Goal: Communication & Community: Answer question/provide support

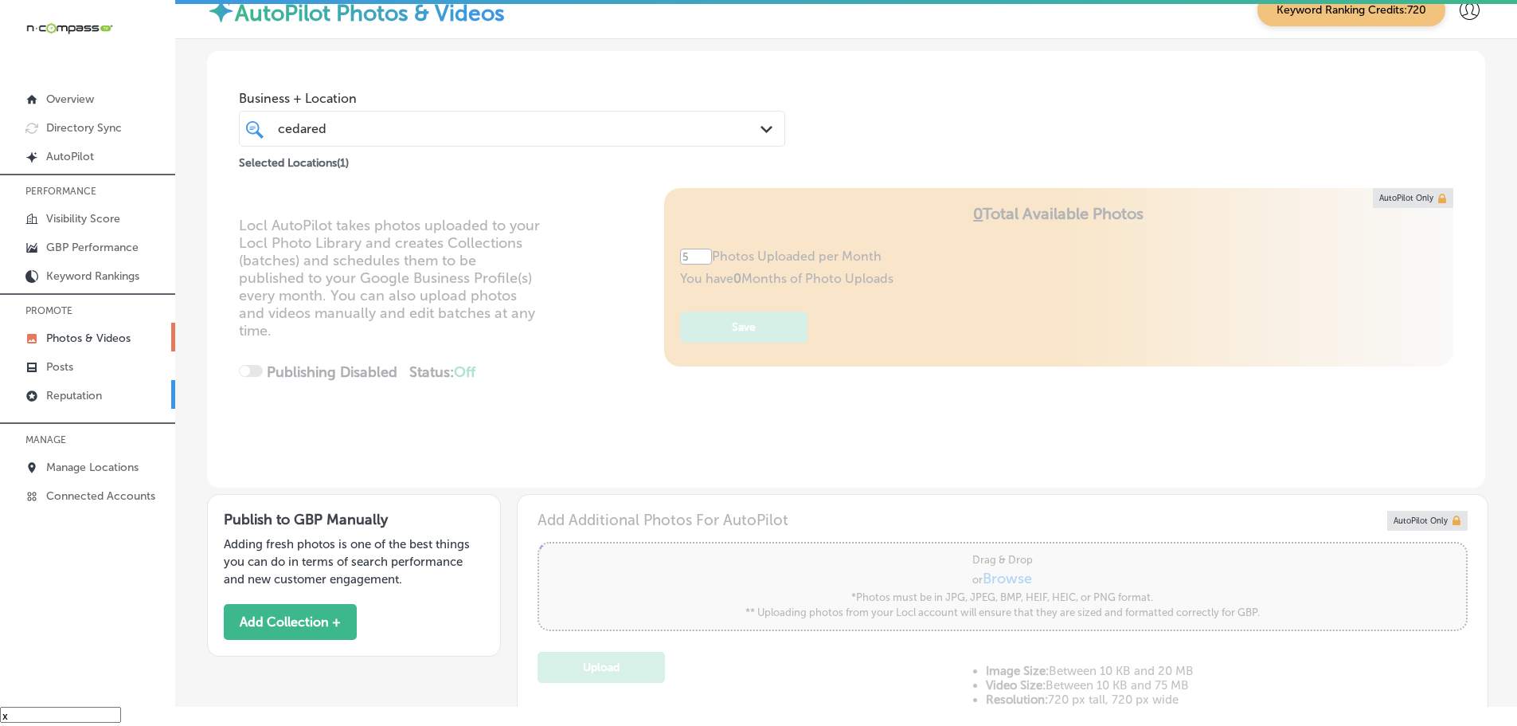
scroll to position [304, 0]
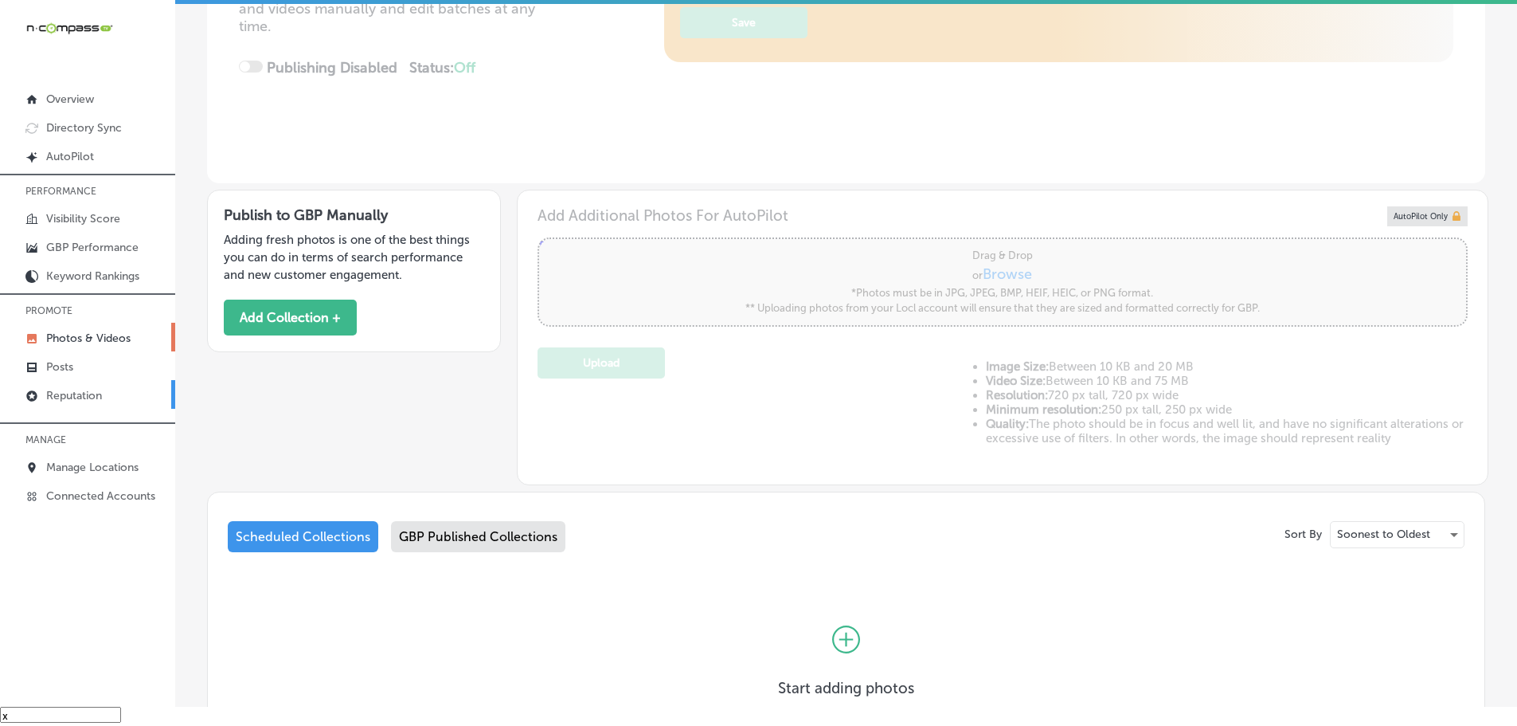
click at [67, 395] on p "Reputation" at bounding box center [74, 396] width 56 height 14
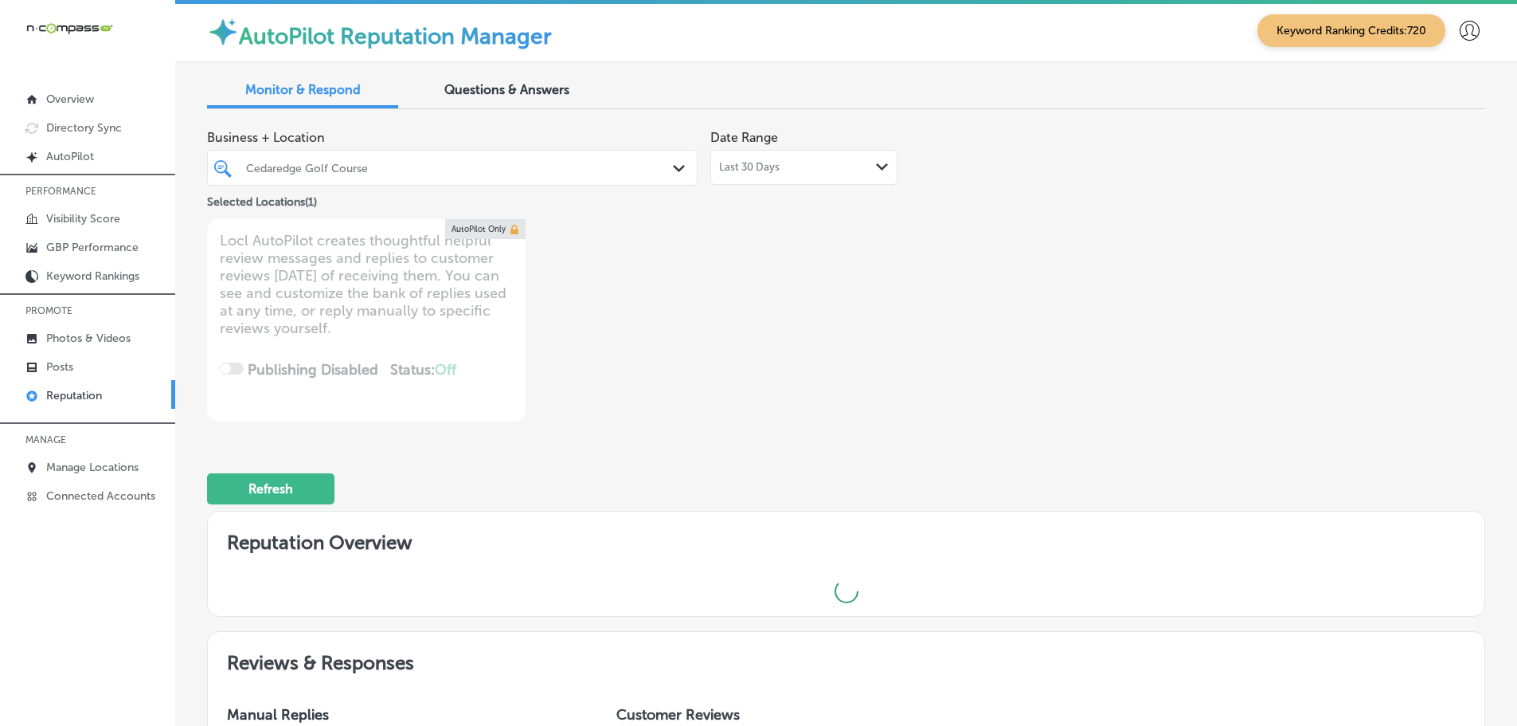
click at [673, 166] on icon "Path Created with Sketch." at bounding box center [679, 168] width 12 height 7
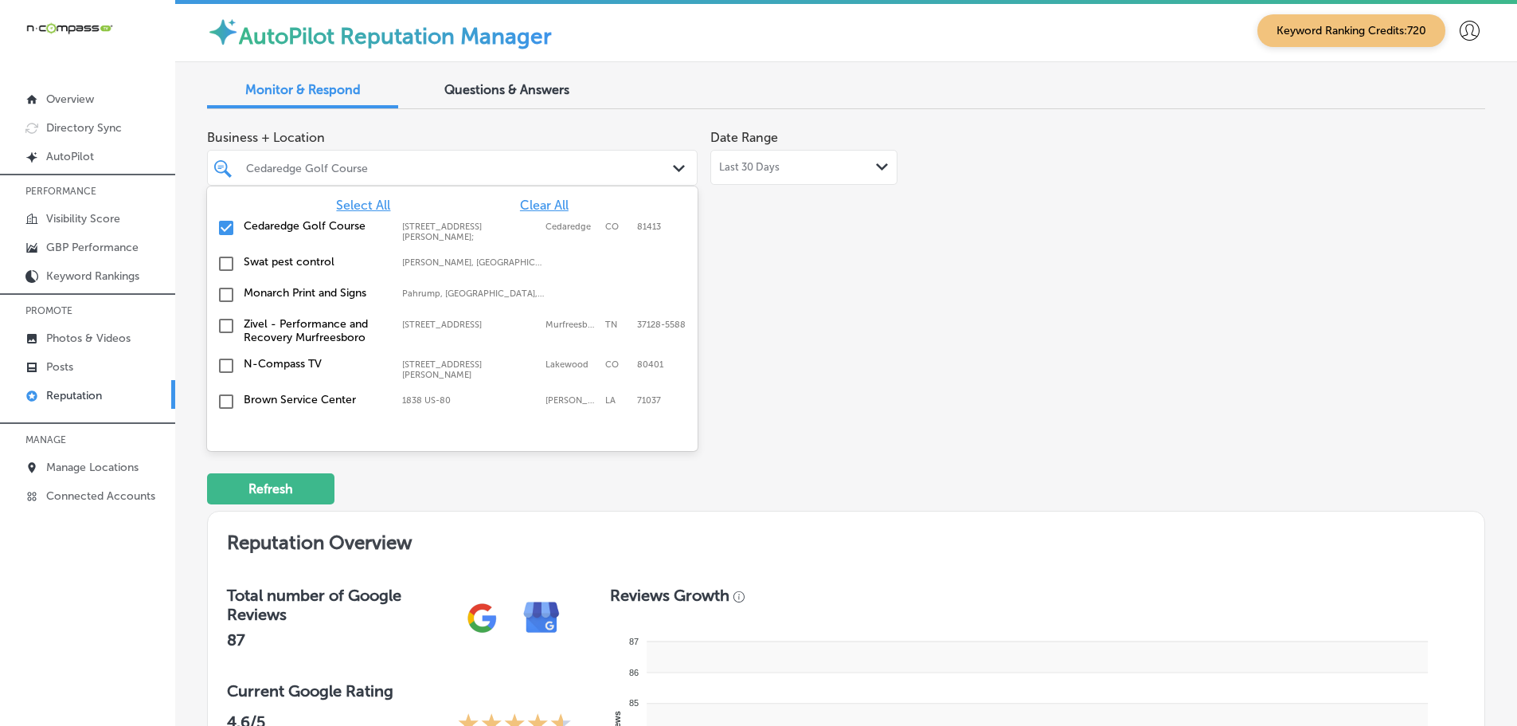
scroll to position [4, 0]
click at [354, 209] on span "Select All" at bounding box center [363, 205] width 54 height 15
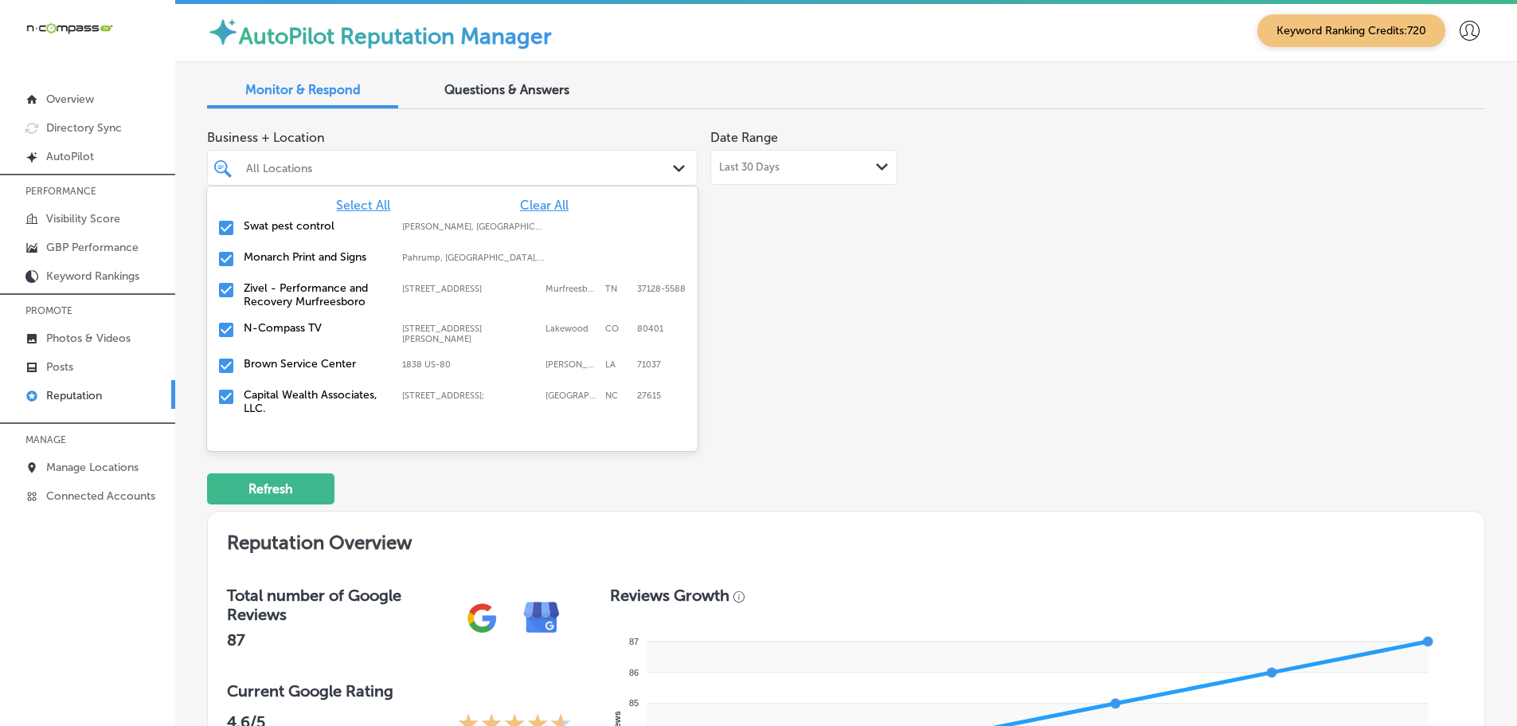
click at [986, 355] on div "Business + Location option [STREET_ADDRESS]. 155 results available. Use Up and …" at bounding box center [846, 271] width 1278 height 299
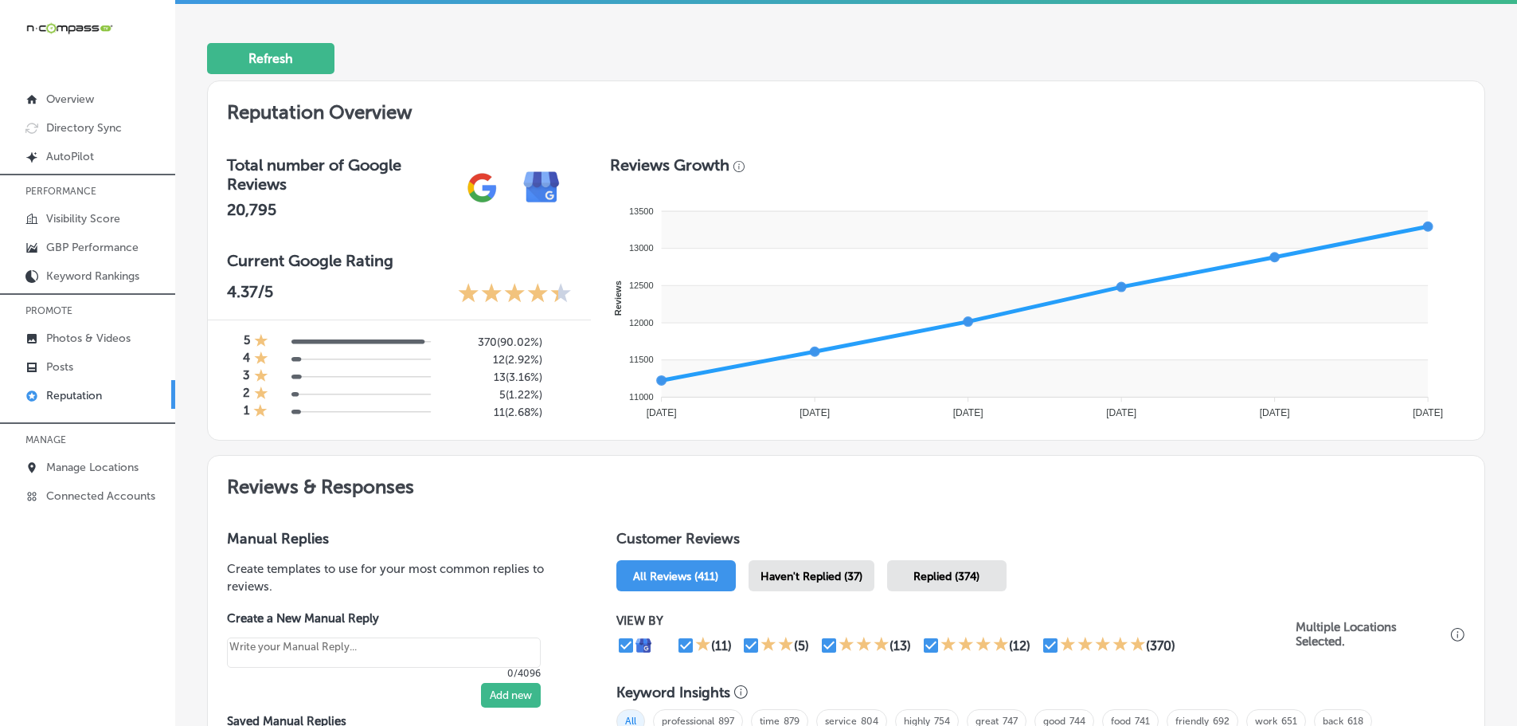
scroll to position [478, 0]
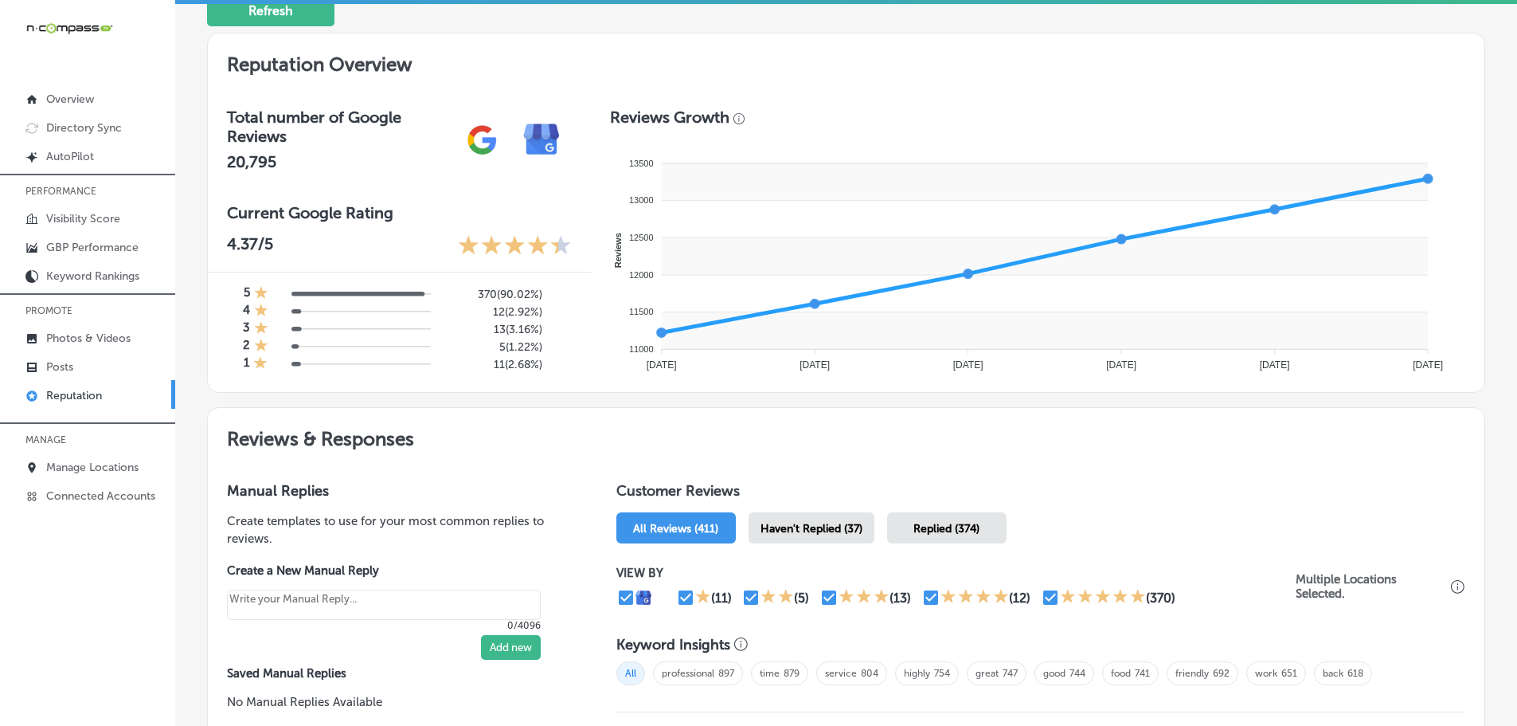
click at [819, 529] on span "Haven't Replied (37)" at bounding box center [812, 529] width 102 height 14
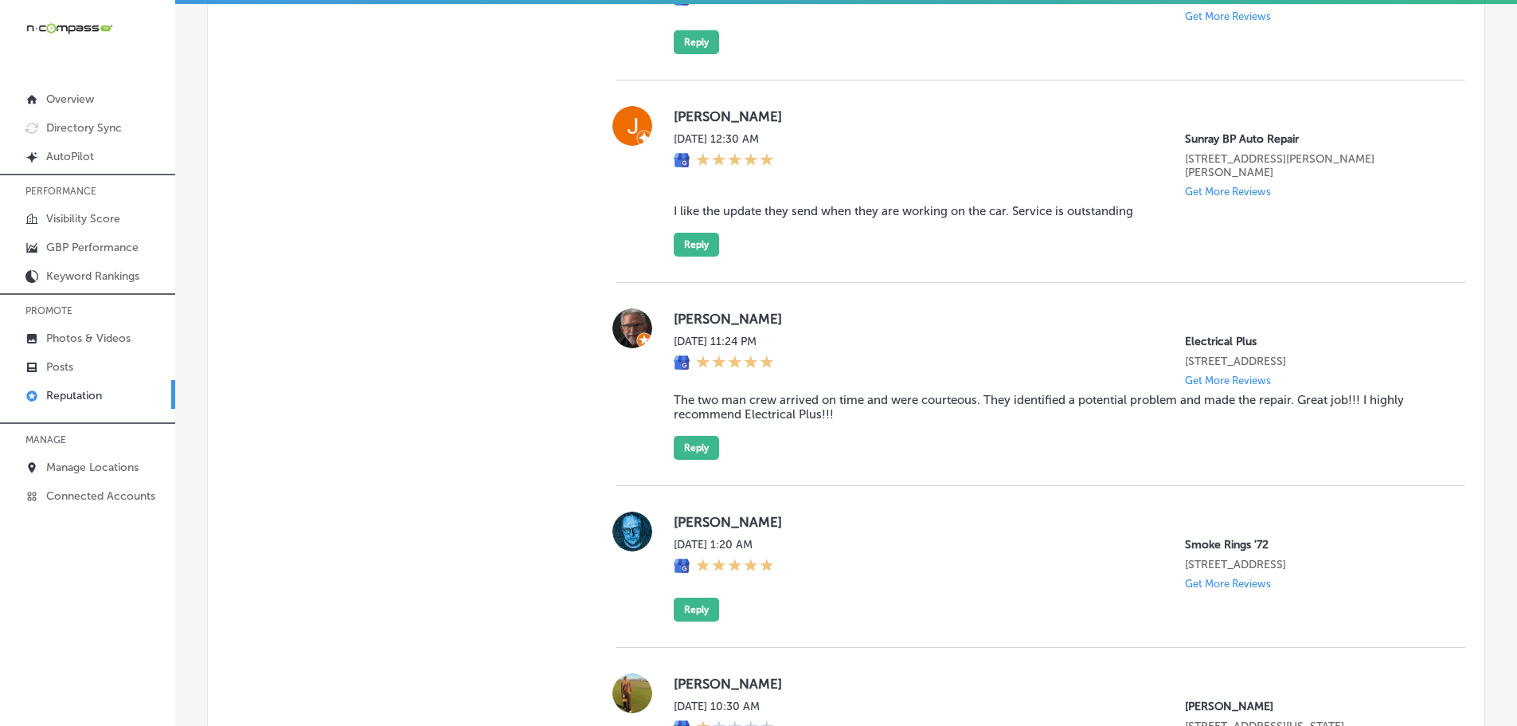
scroll to position [3922, 0]
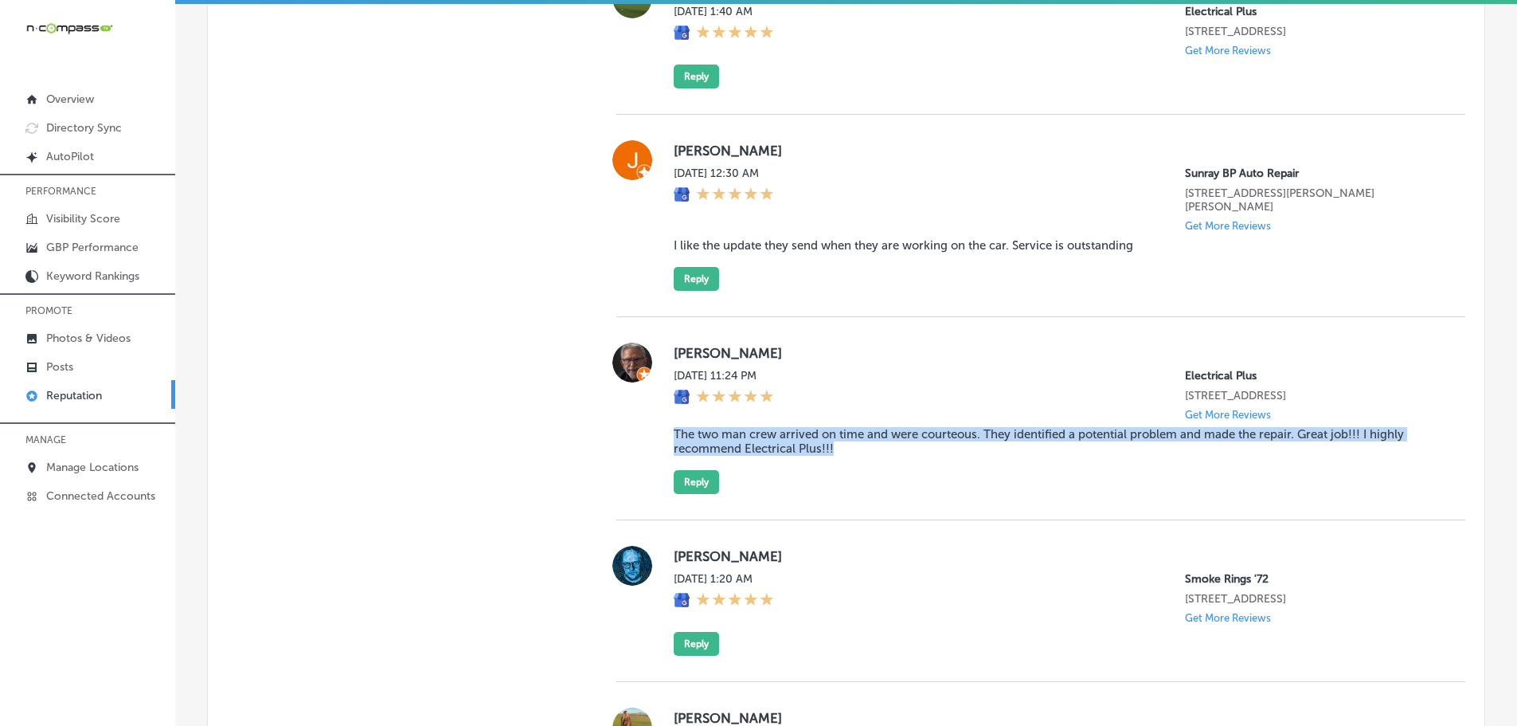
drag, startPoint x: 677, startPoint y: 527, endPoint x: 856, endPoint y: 544, distance: 180.0
click at [856, 494] on div "[PERSON_NAME] [DATE] 11:24 PM Electrical Plus [STREET_ADDRESS] Get More Reviews…" at bounding box center [1040, 417] width 849 height 151
copy blockquote "The two man crew arrived on time and were courteous. They identified a potentia…"
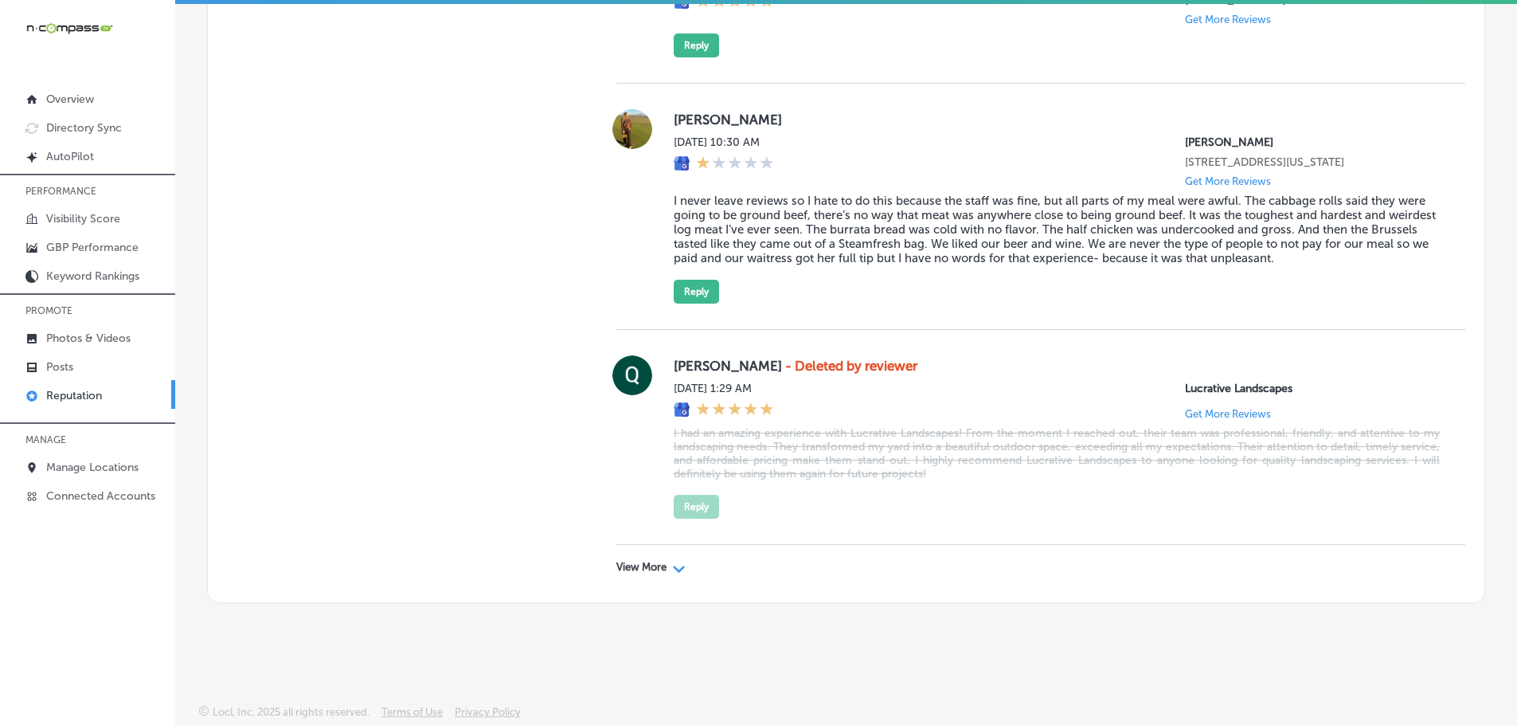
scroll to position [4642, 0]
click at [652, 566] on p "View More" at bounding box center [641, 567] width 50 height 13
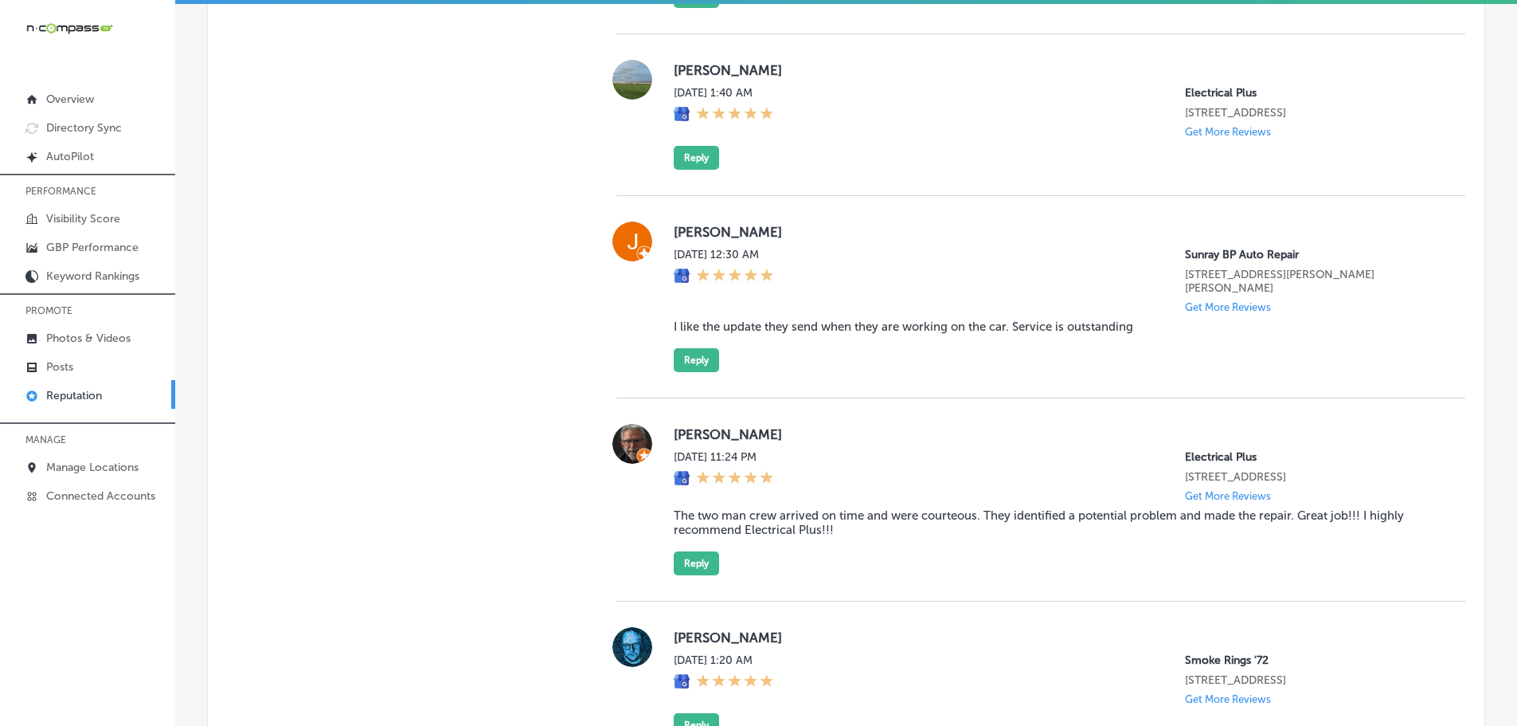
scroll to position [3766, 0]
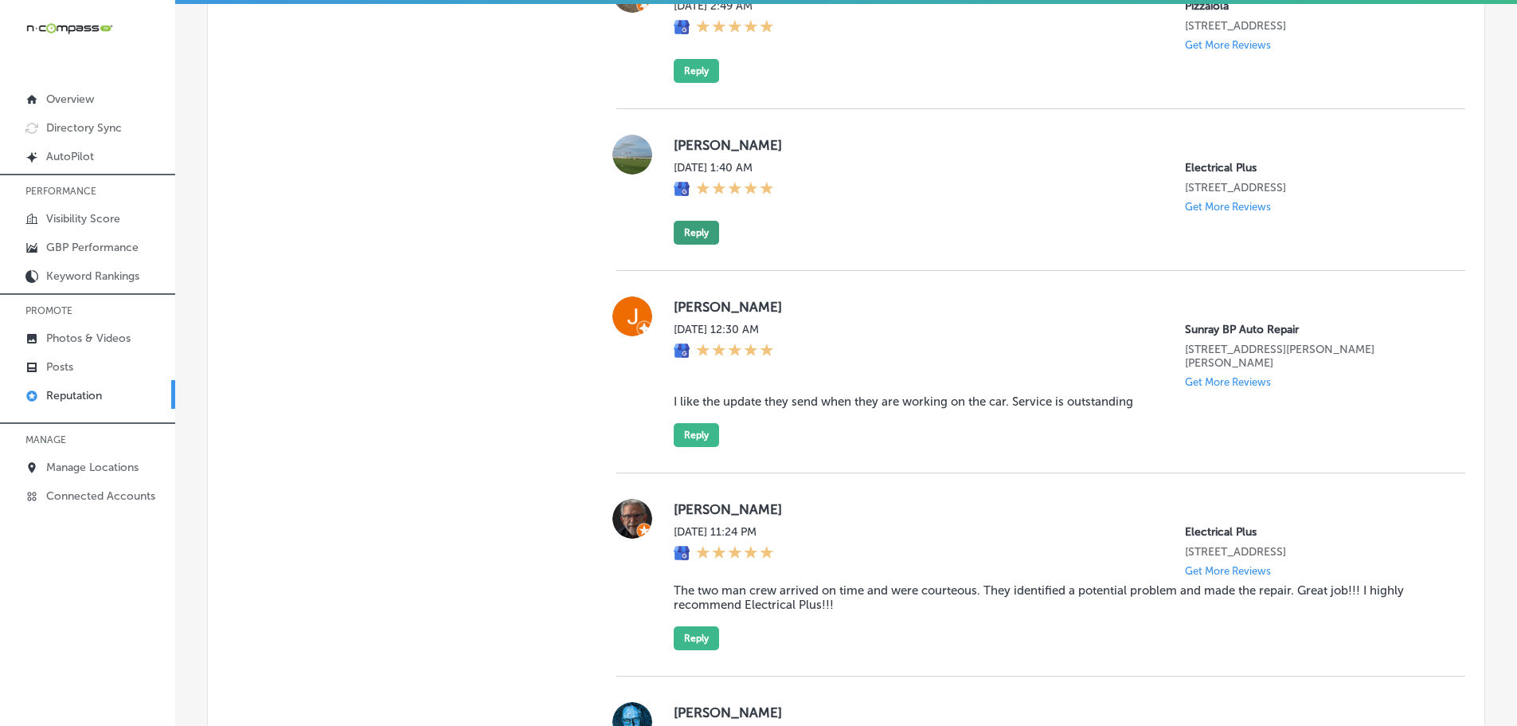
click at [687, 245] on button "Reply" at bounding box center [696, 233] width 45 height 24
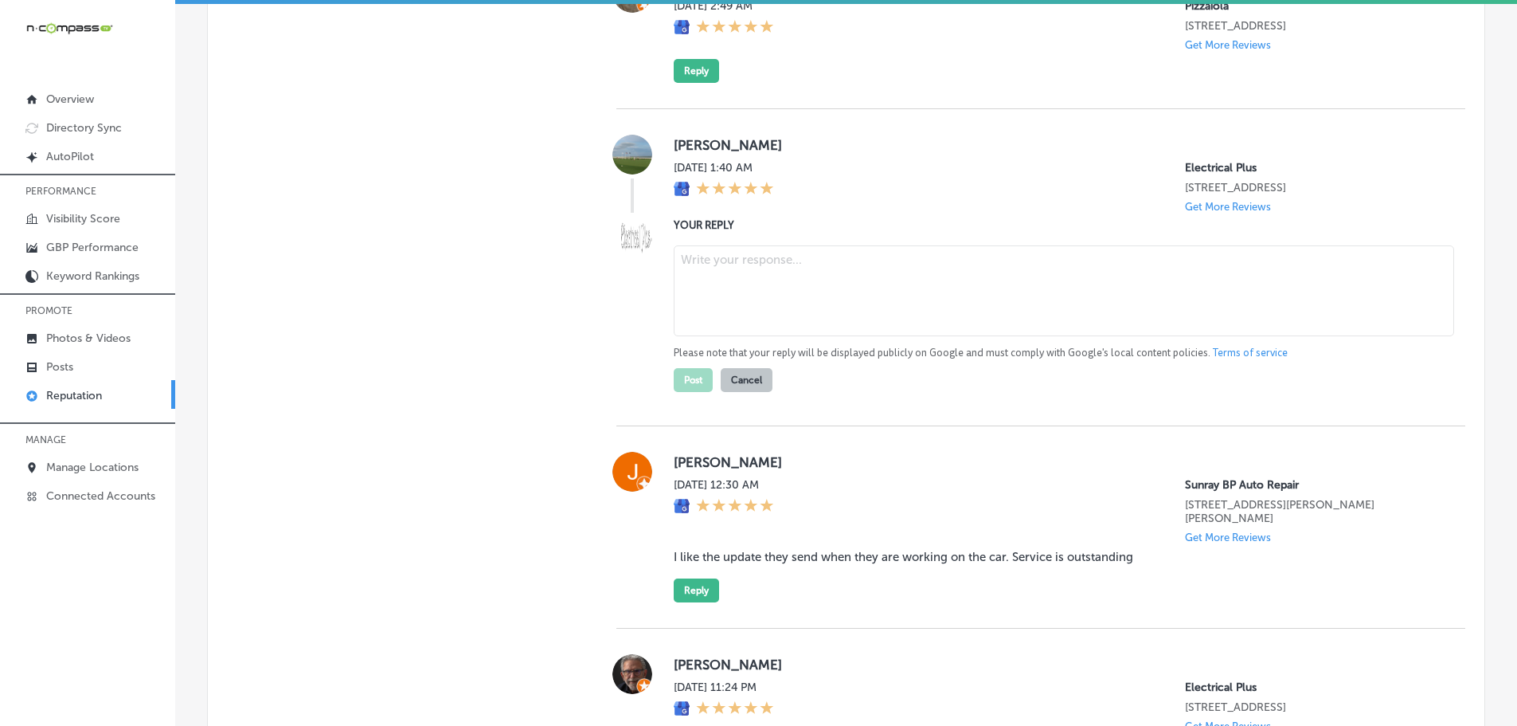
click at [734, 336] on textarea at bounding box center [1064, 290] width 781 height 91
type textarea "x"
paste textarea "Thank you so much for the 5-star review, [Reviewer’s Name]! We appreciate your …"
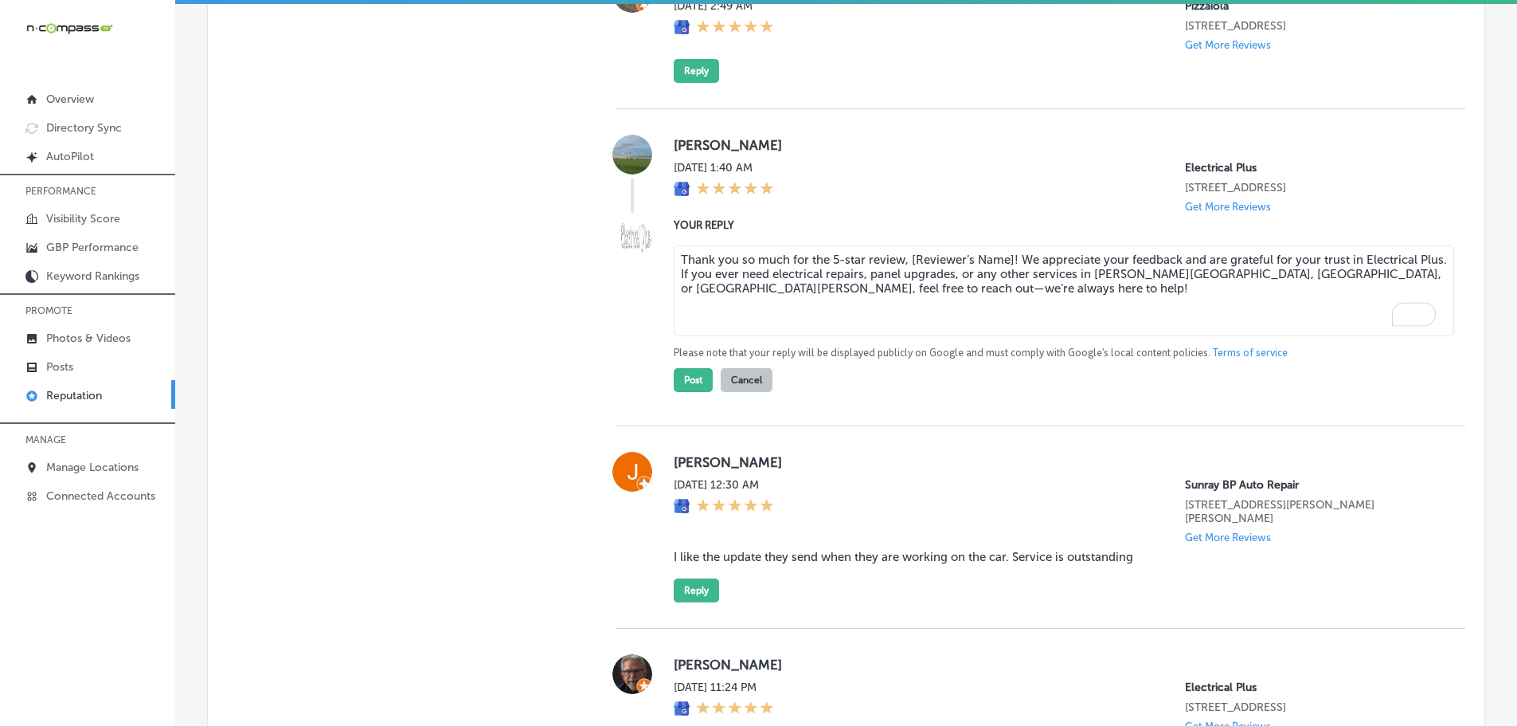
drag, startPoint x: 907, startPoint y: 368, endPoint x: 1009, endPoint y: 367, distance: 101.9
click at [1009, 336] on textarea "Thank you so much for the 5-star review, [Reviewer’s Name]! We appreciate your …" at bounding box center [1064, 290] width 781 height 91
type textarea "Thank you so much for the 5-star review, [PERSON_NAME]! We appreciate your feed…"
click at [692, 392] on button "Post" at bounding box center [693, 380] width 39 height 24
type textarea "x"
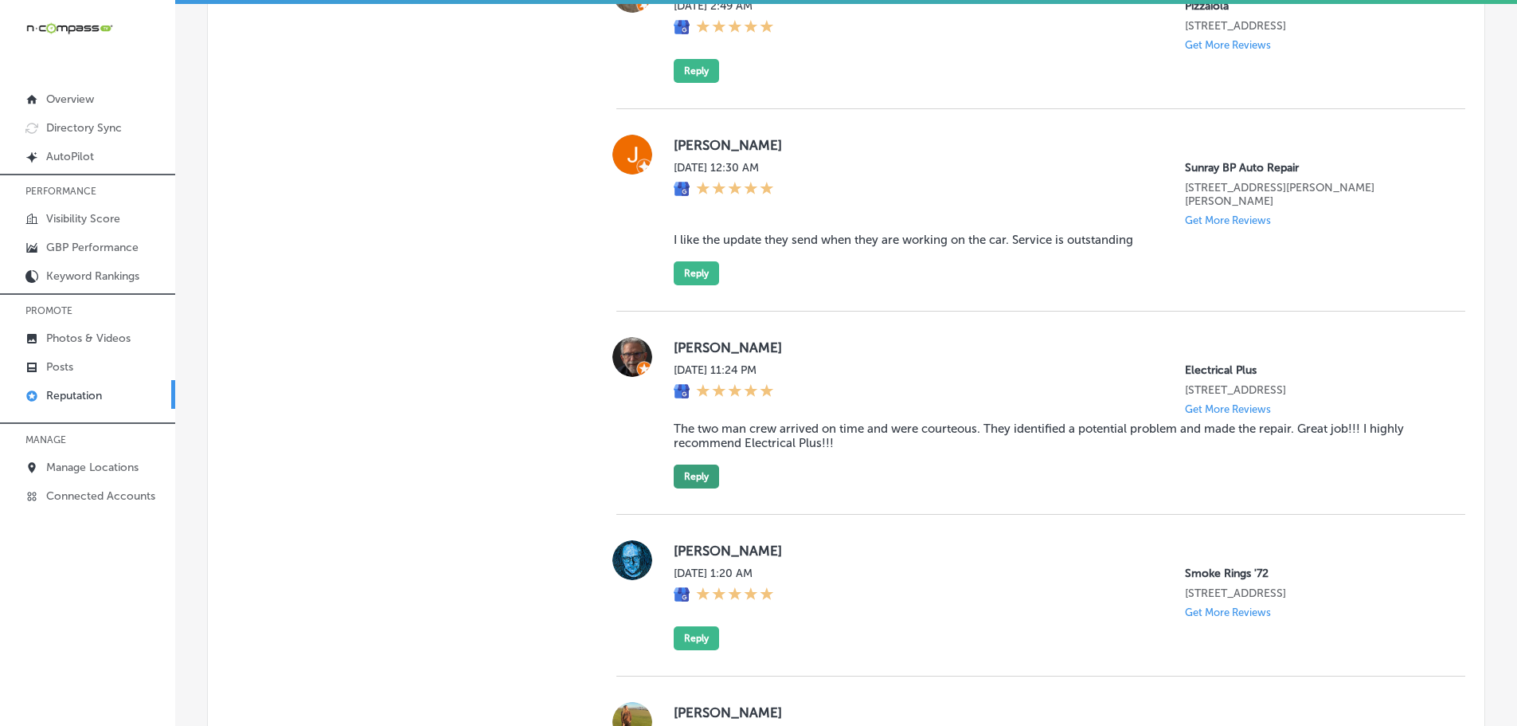
click at [680, 488] on button "Reply" at bounding box center [696, 476] width 45 height 24
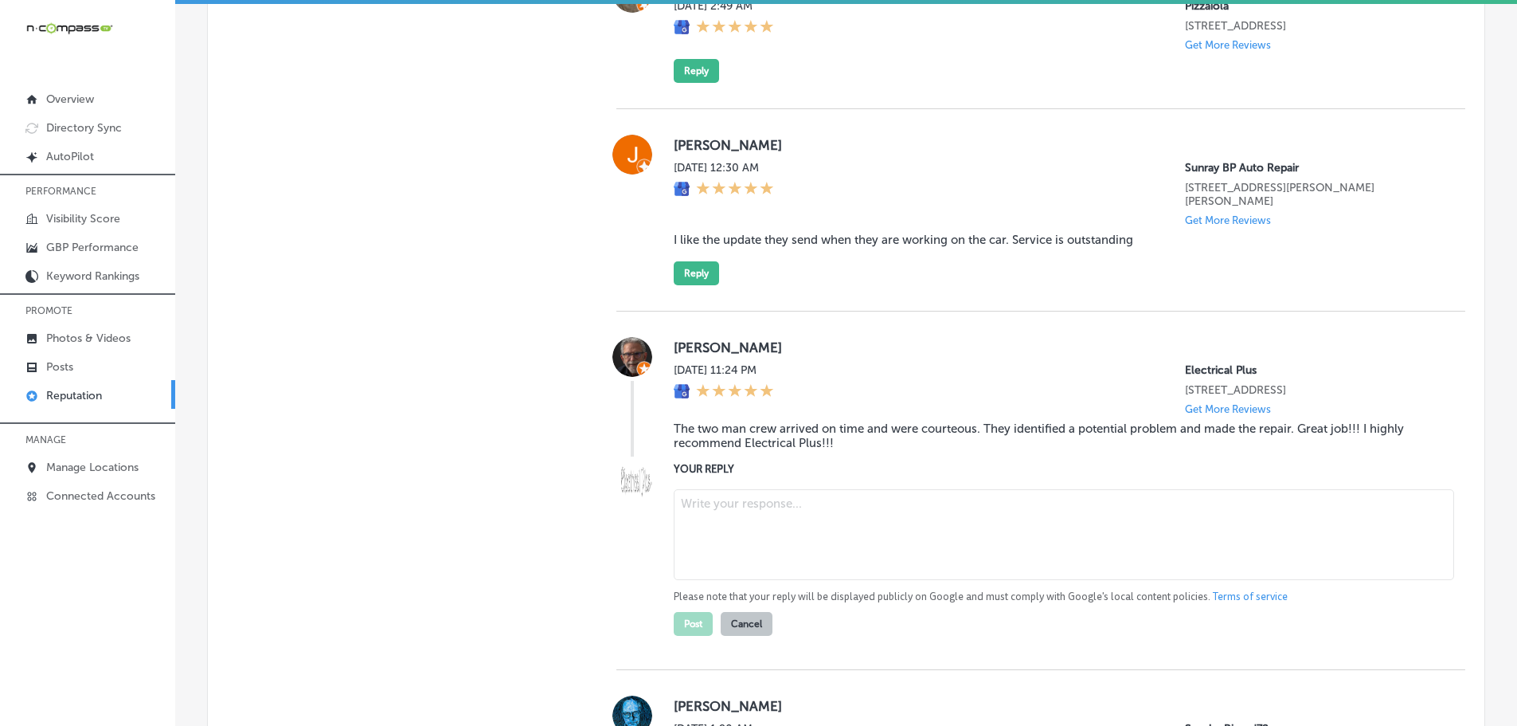
click at [759, 580] on textarea at bounding box center [1064, 534] width 781 height 91
paste textarea "Thank you, [[PERSON_NAME]’s Name], for the fantastic review! We’re glad our tea…"
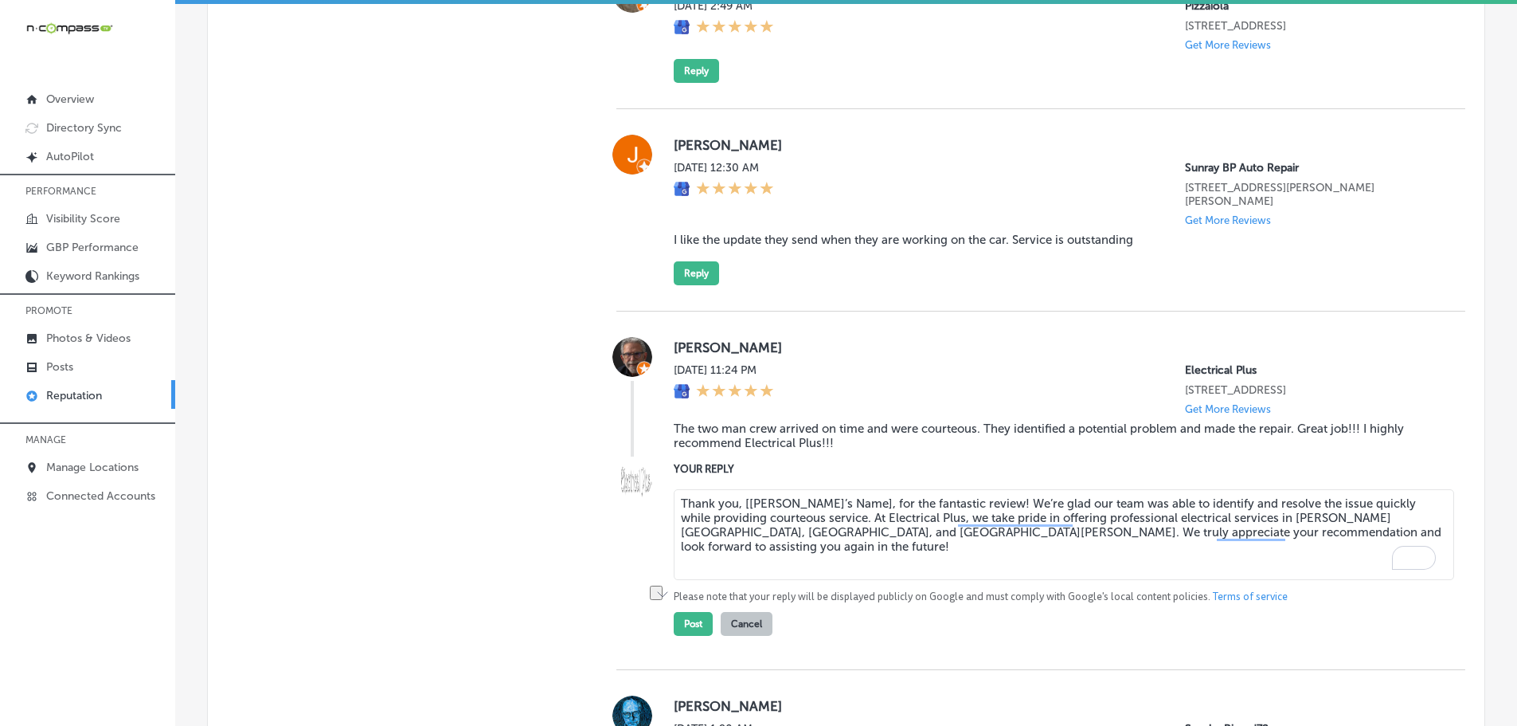
drag, startPoint x: 735, startPoint y: 600, endPoint x: 847, endPoint y: 599, distance: 111.5
click at [847, 580] on textarea "Thank you, [[PERSON_NAME]’s Name], for the fantastic review! We’re glad our tea…" at bounding box center [1064, 534] width 781 height 91
drag, startPoint x: 863, startPoint y: 601, endPoint x: 886, endPoint y: 599, distance: 22.4
click at [865, 580] on textarea "Thank you for the fantastic review! We’re glad our team was able to identify an…" at bounding box center [1064, 534] width 781 height 91
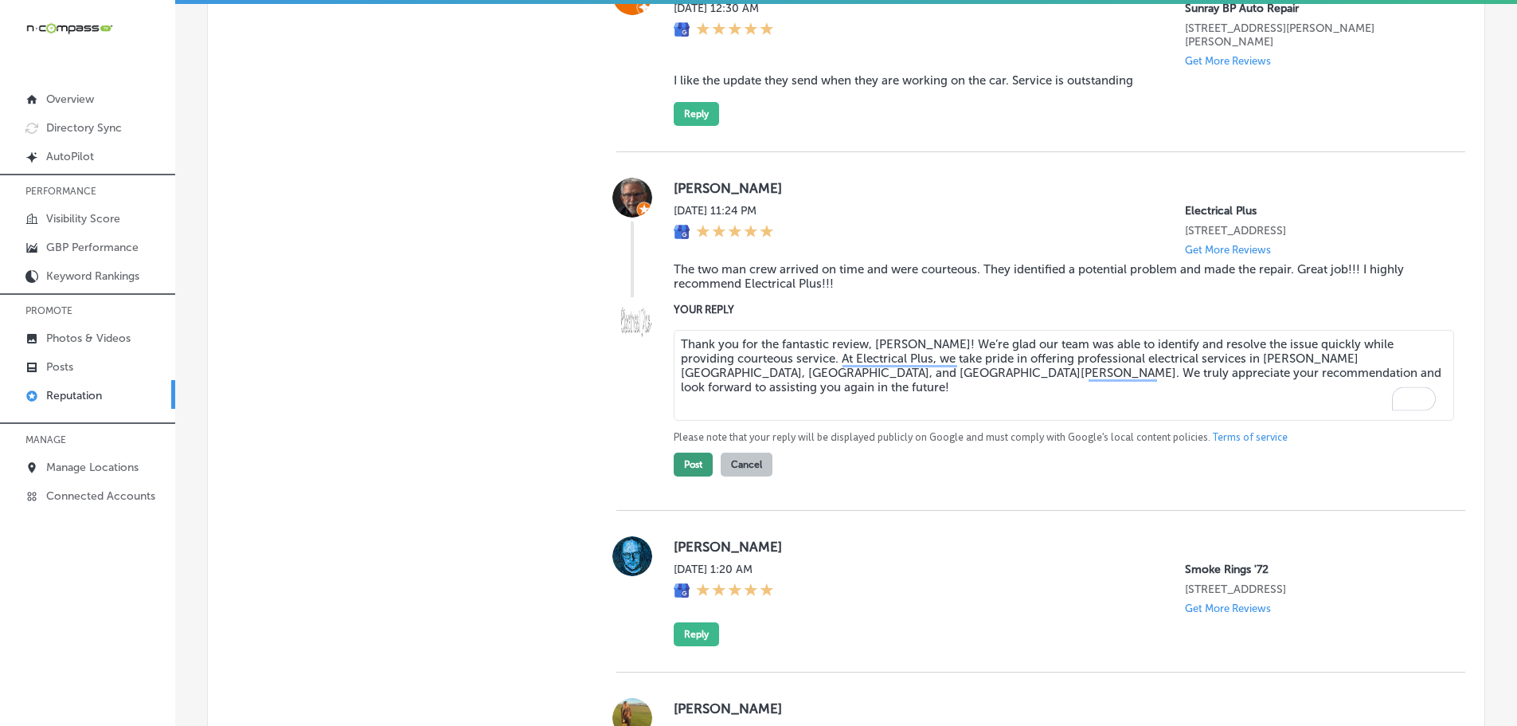
type textarea "Thank you for the fantastic review, [PERSON_NAME]! We’re glad our team was able…"
click at [693, 476] on button "Post" at bounding box center [693, 464] width 39 height 24
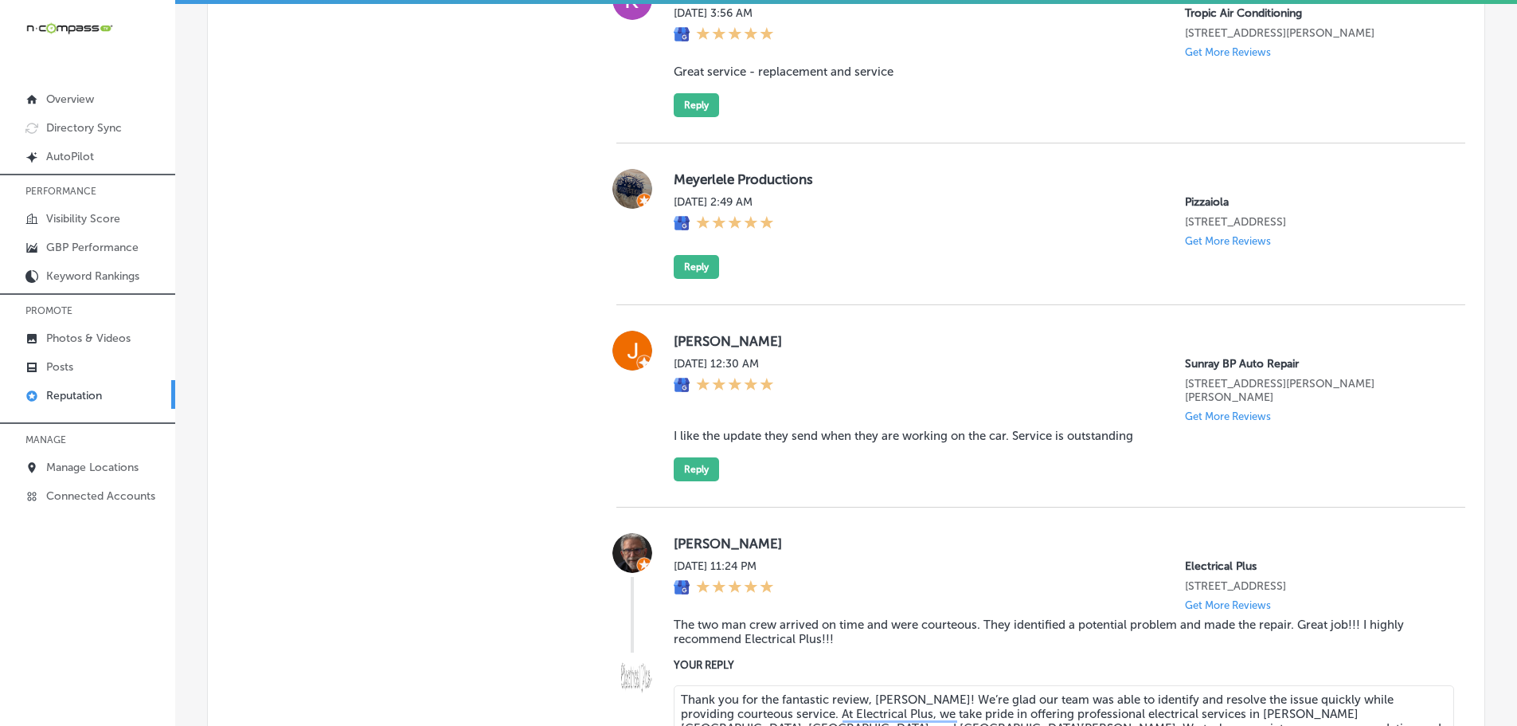
scroll to position [3527, 0]
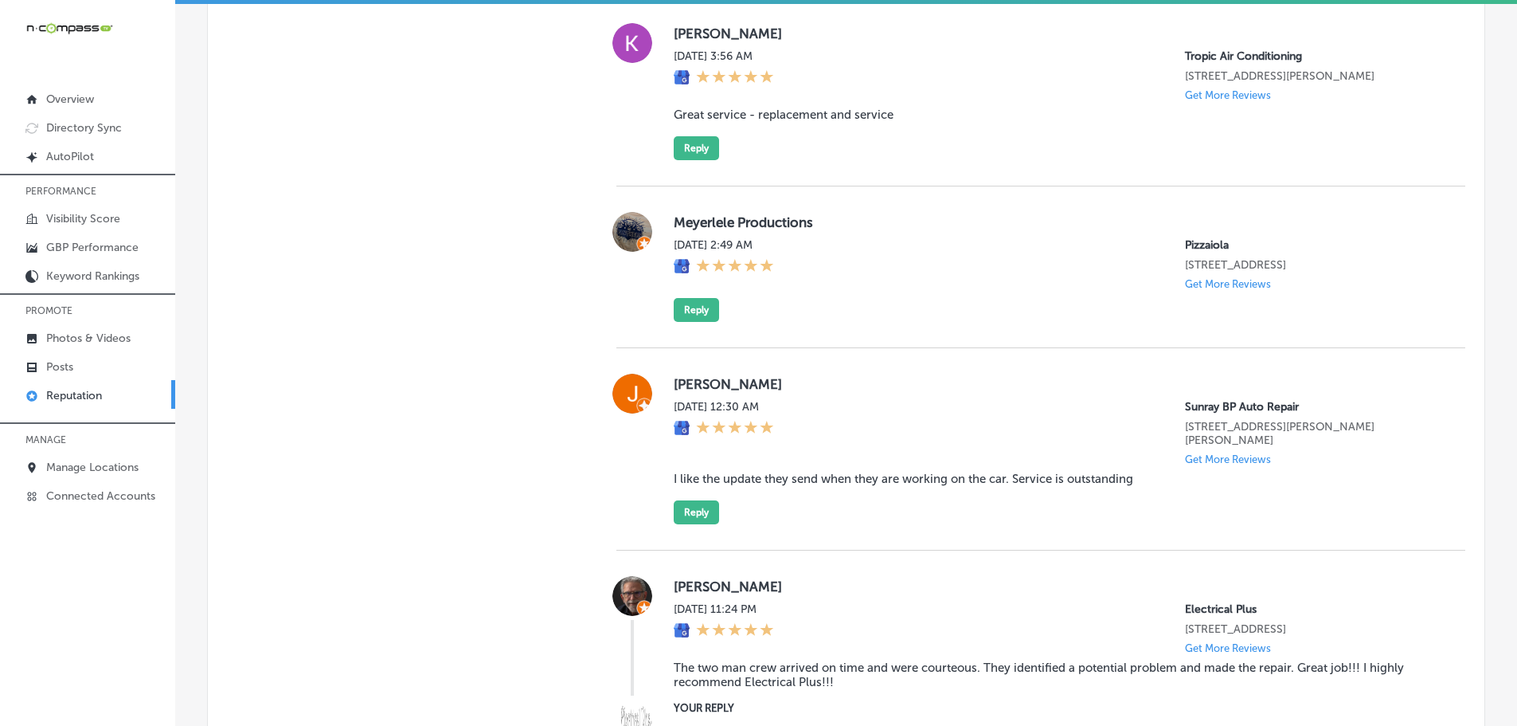
type textarea "x"
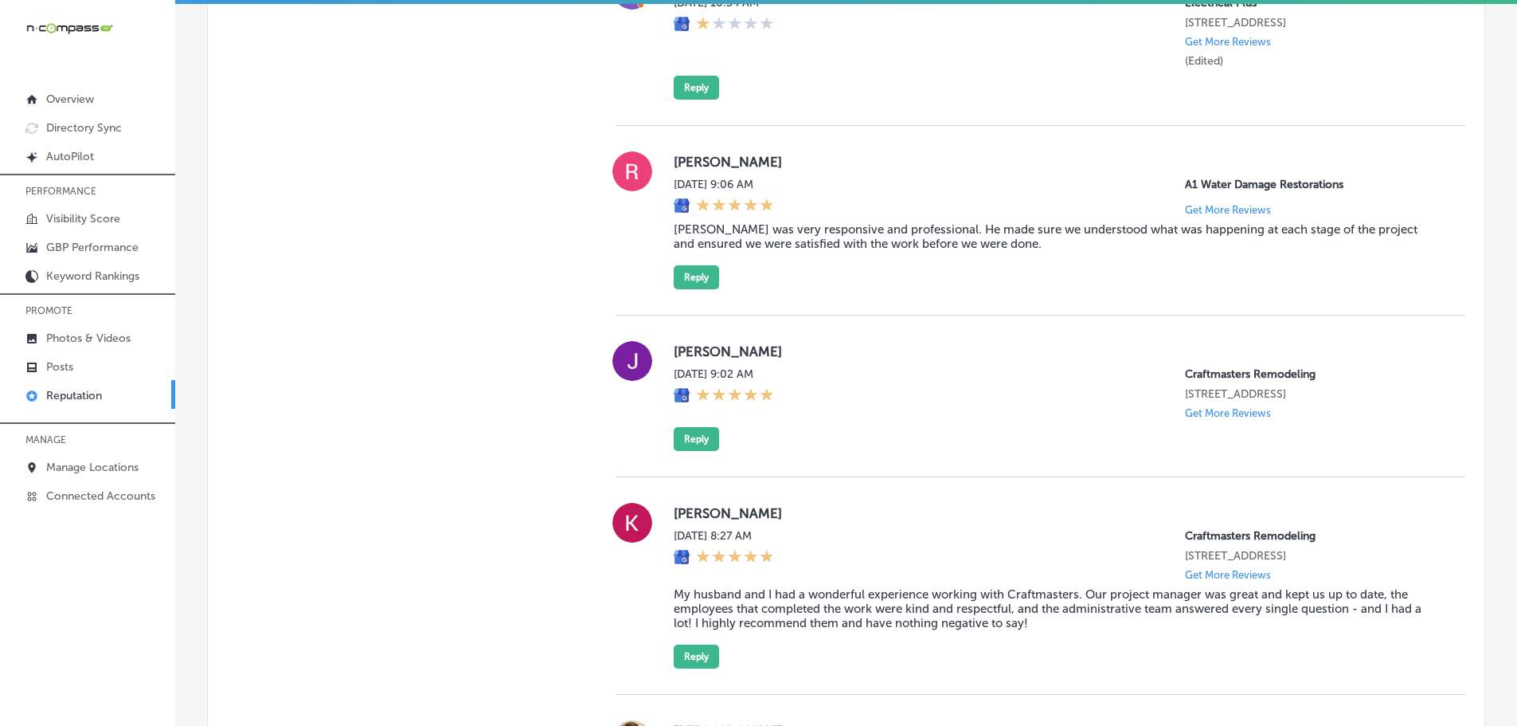
scroll to position [1775, 0]
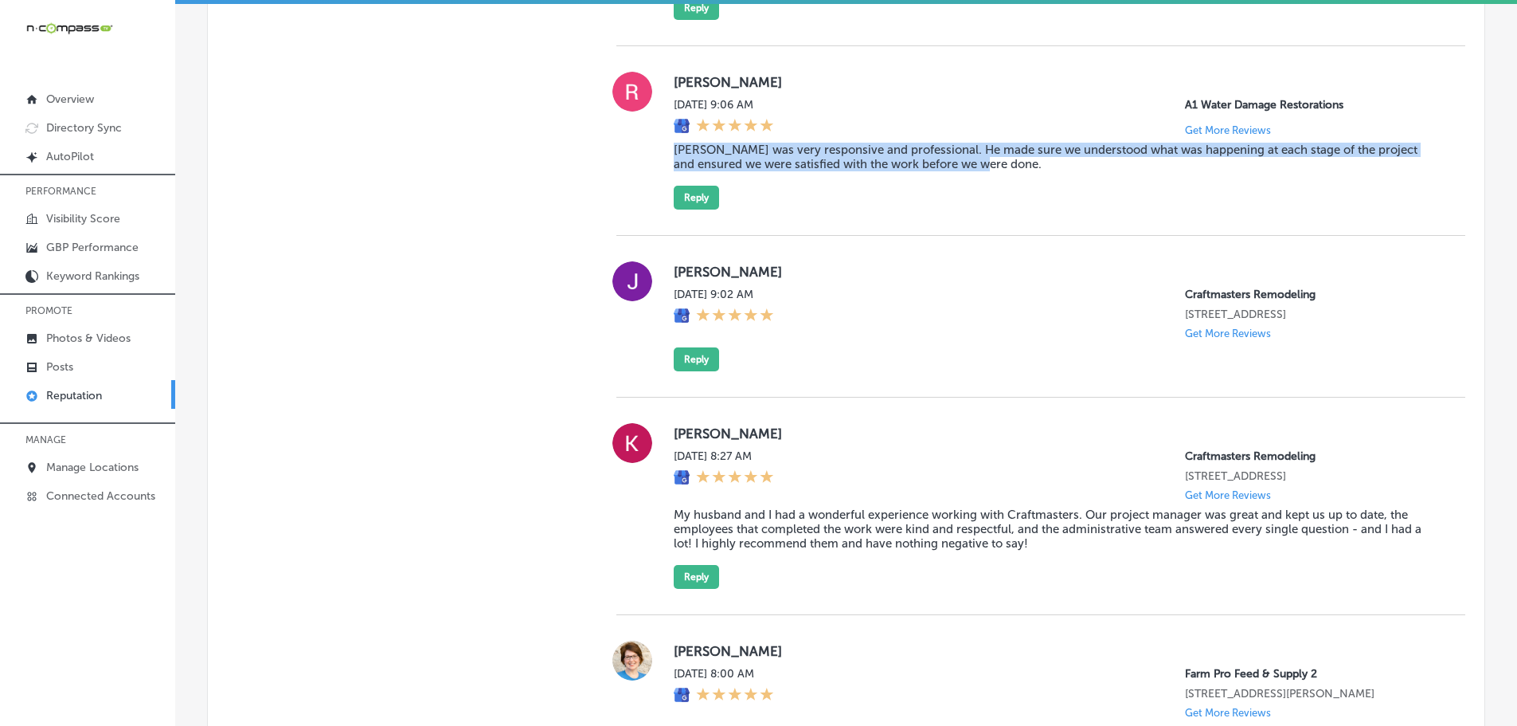
drag, startPoint x: 700, startPoint y: 160, endPoint x: 1000, endPoint y: 176, distance: 299.9
click at [1000, 176] on div "[PERSON_NAME] [DATE] 9:06 AM A1 Water Damage Restorations Get More Reviews [PER…" at bounding box center [1040, 141] width 849 height 138
copy blockquote "[PERSON_NAME] was very responsive and professional. He made sure we understood …"
click at [688, 209] on button "Reply" at bounding box center [696, 198] width 45 height 24
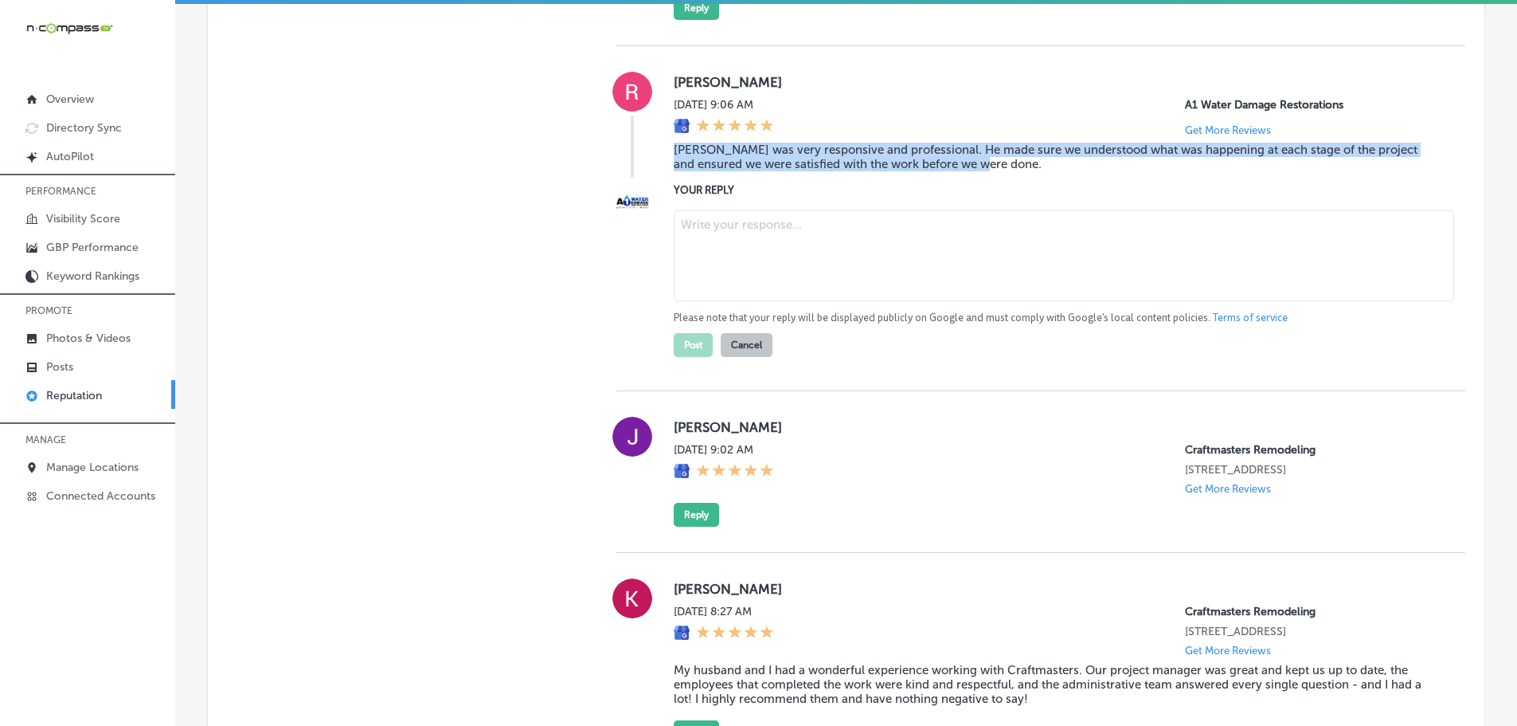
click at [722, 246] on textarea at bounding box center [1064, 255] width 781 height 91
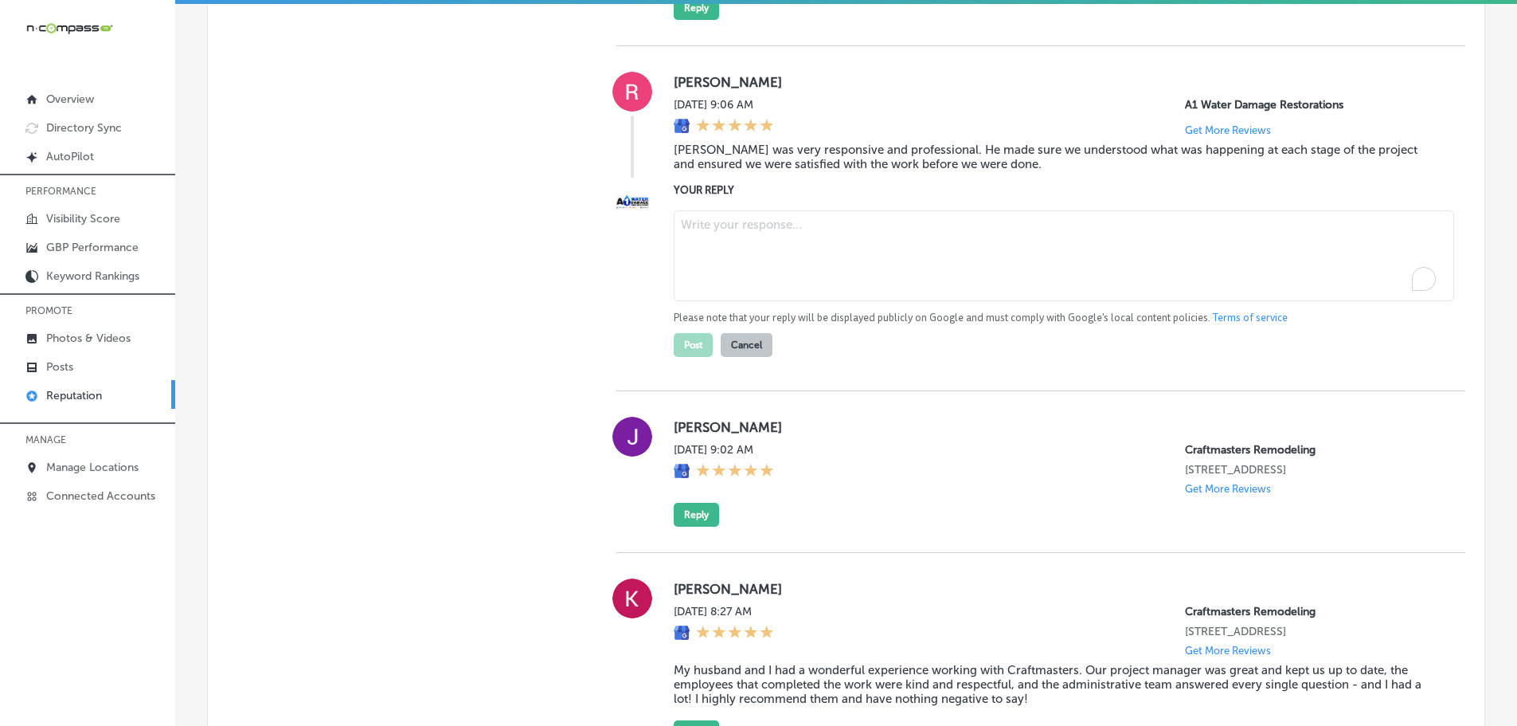
paste textarea "Thank you so much for your wonderful review! We're glad to hear that [PERSON_NA…"
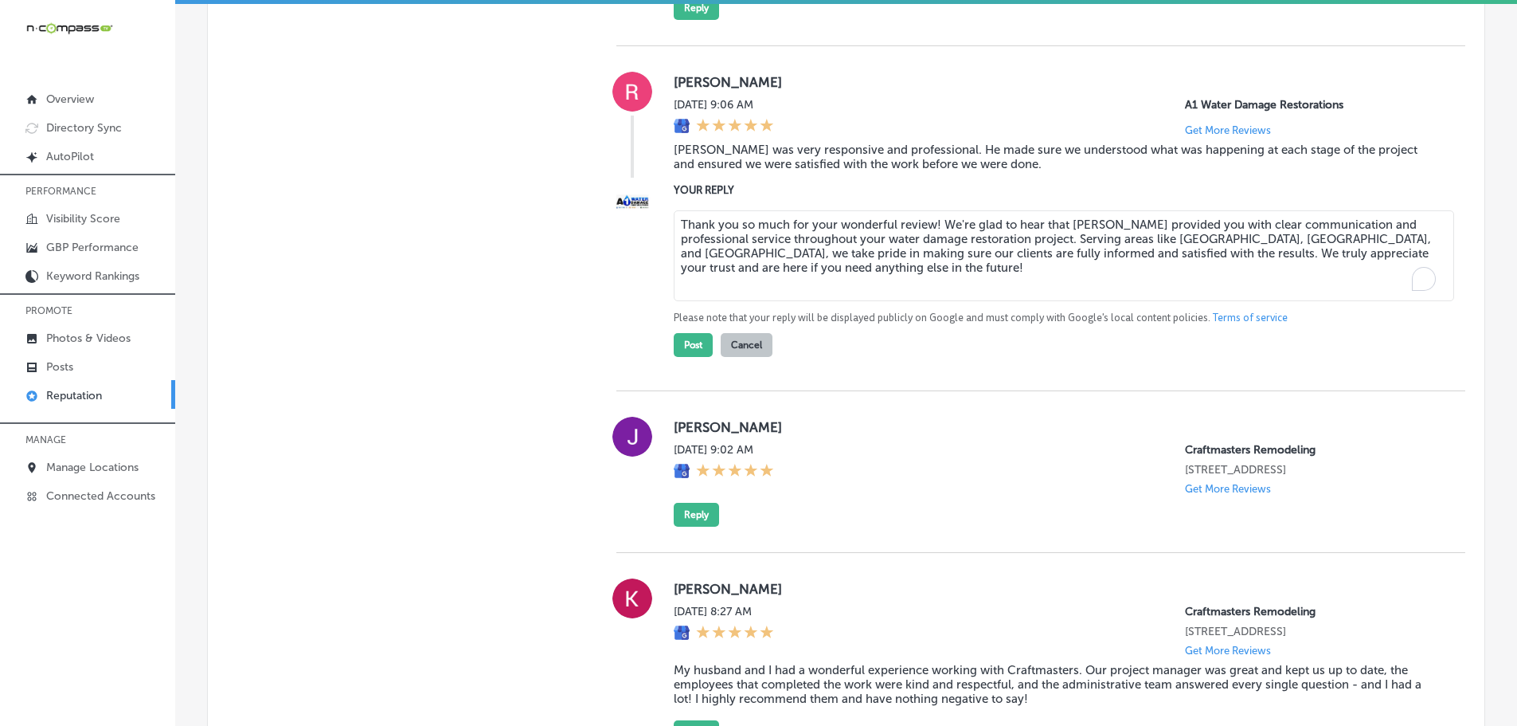
click at [934, 234] on textarea "Thank you so much for your wonderful review! We're glad to hear that [PERSON_NA…" at bounding box center [1064, 255] width 781 height 91
type textarea "Thank you so much for your wonderful review, [PERSON_NAME]! We're glad to hear …"
click at [675, 357] on button "Post" at bounding box center [693, 345] width 39 height 24
type textarea "x"
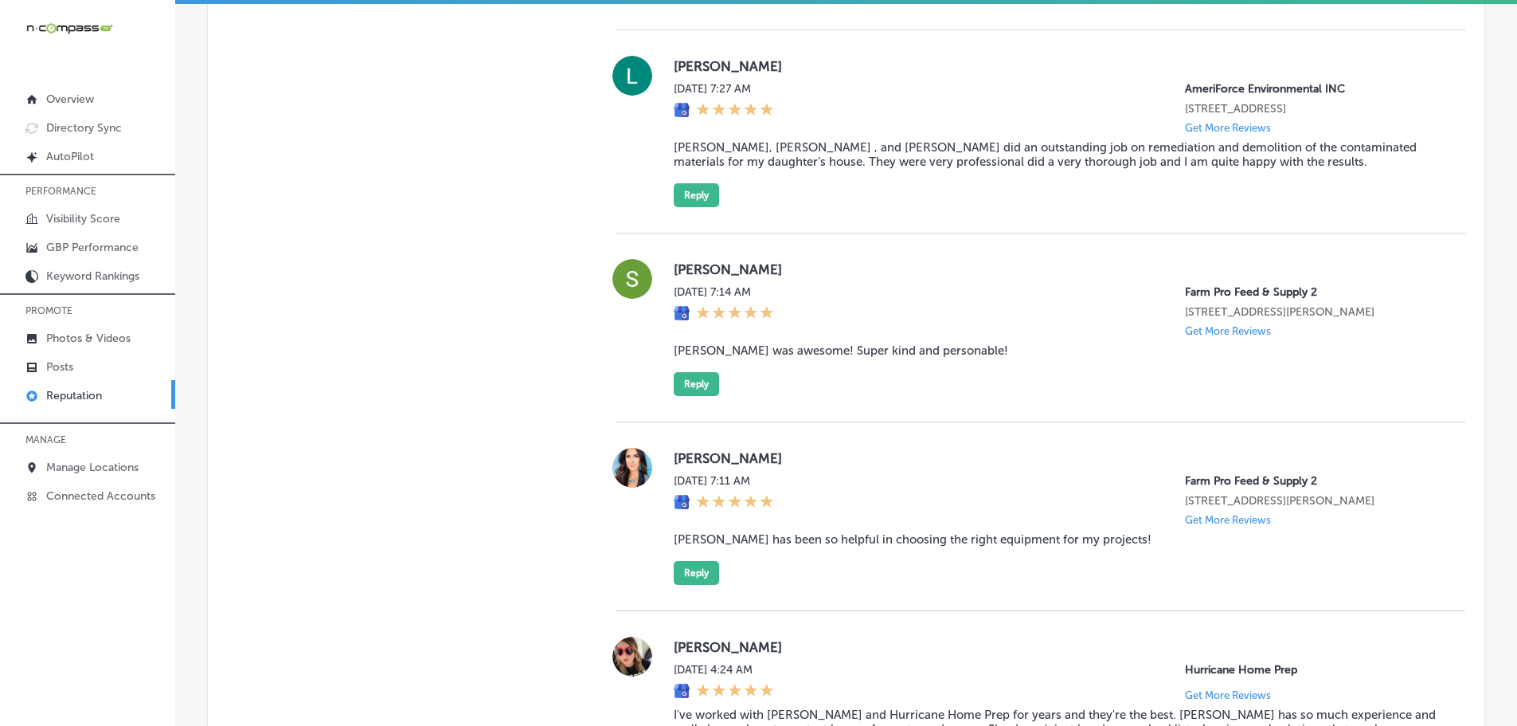
scroll to position [2491, 0]
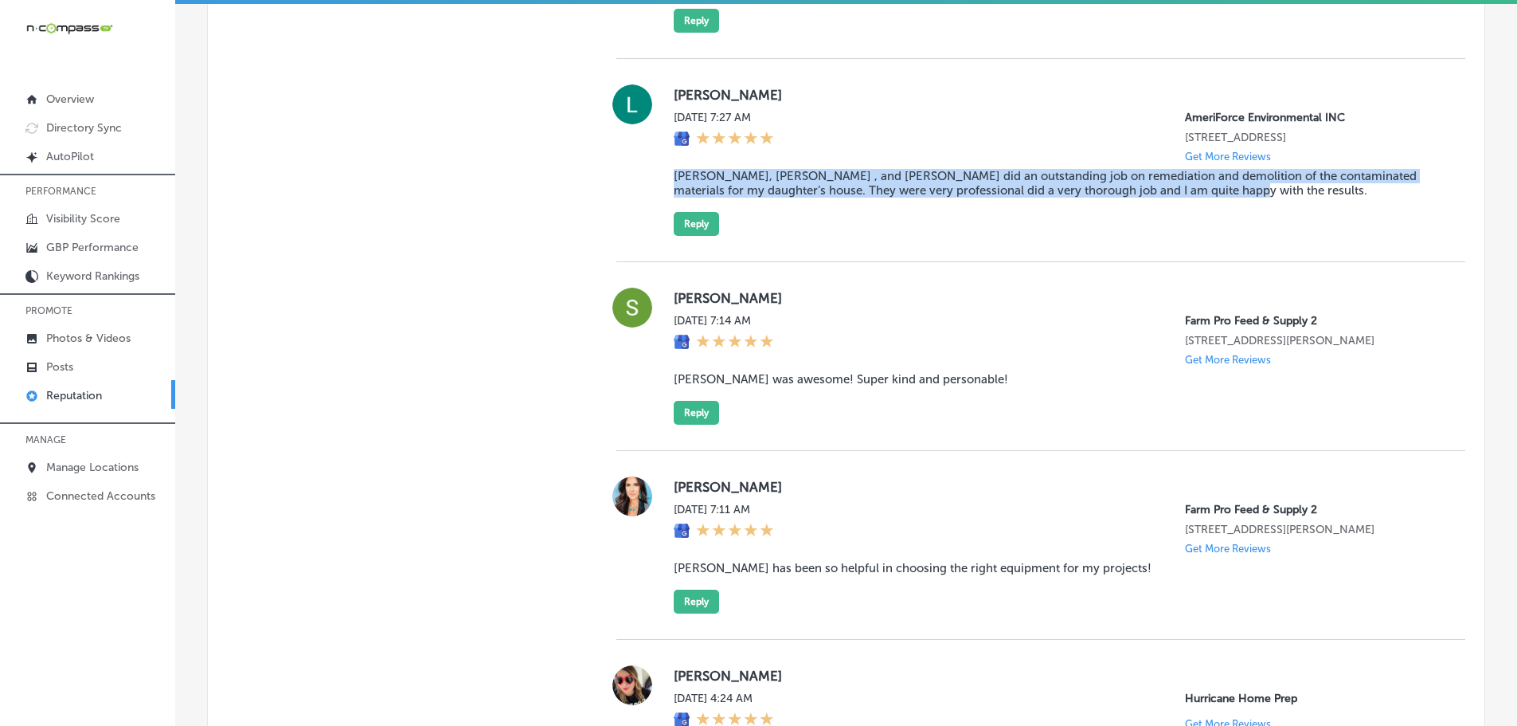
drag, startPoint x: 667, startPoint y: 255, endPoint x: 1249, endPoint y: 271, distance: 582.4
click at [1249, 236] on div "[PERSON_NAME] [DATE] 7:27 AM AmeriForce Environmental INC [STREET_ADDRESS] Get …" at bounding box center [1040, 159] width 849 height 151
copy blockquote "[PERSON_NAME], [PERSON_NAME] , and [PERSON_NAME] did an outstanding job on reme…"
click at [706, 236] on button "Reply" at bounding box center [696, 224] width 45 height 24
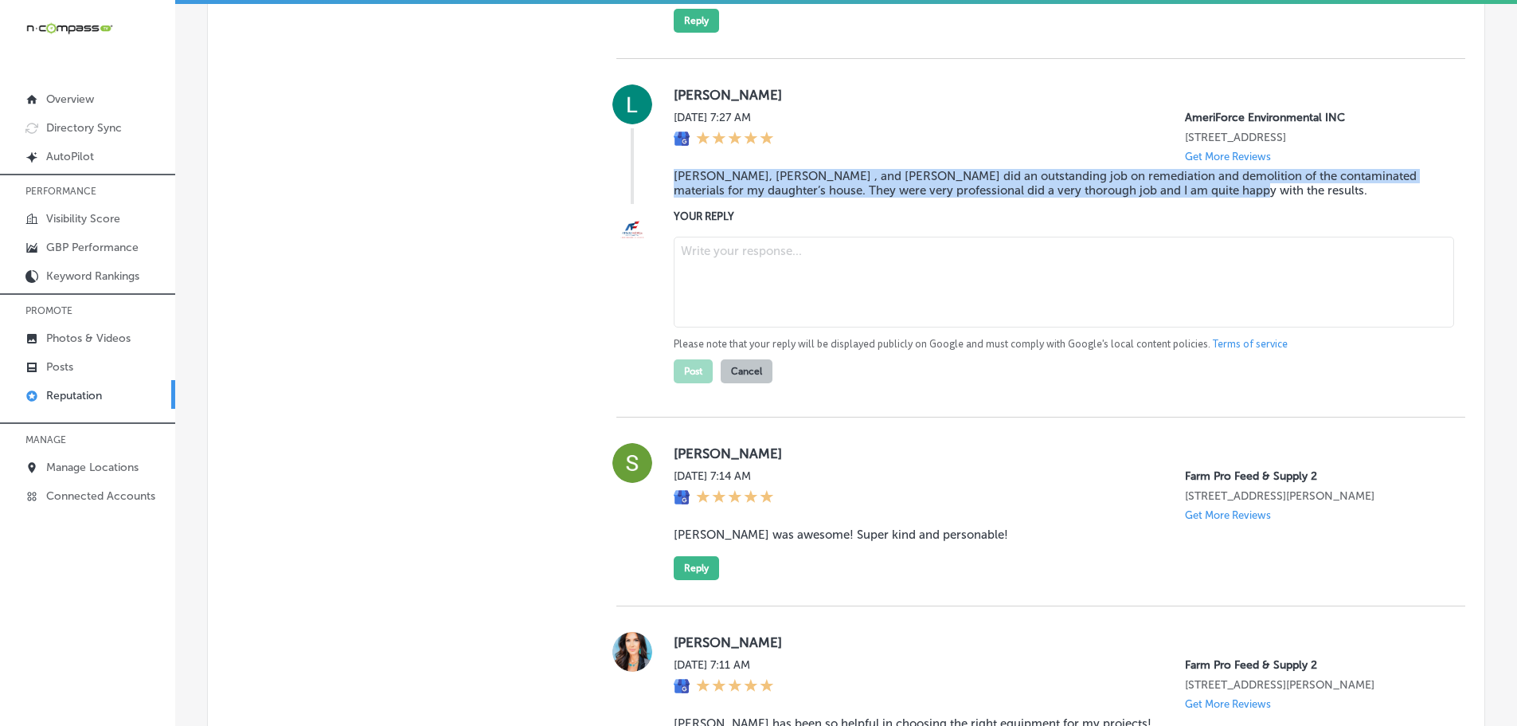
click at [765, 327] on textarea at bounding box center [1064, 282] width 781 height 91
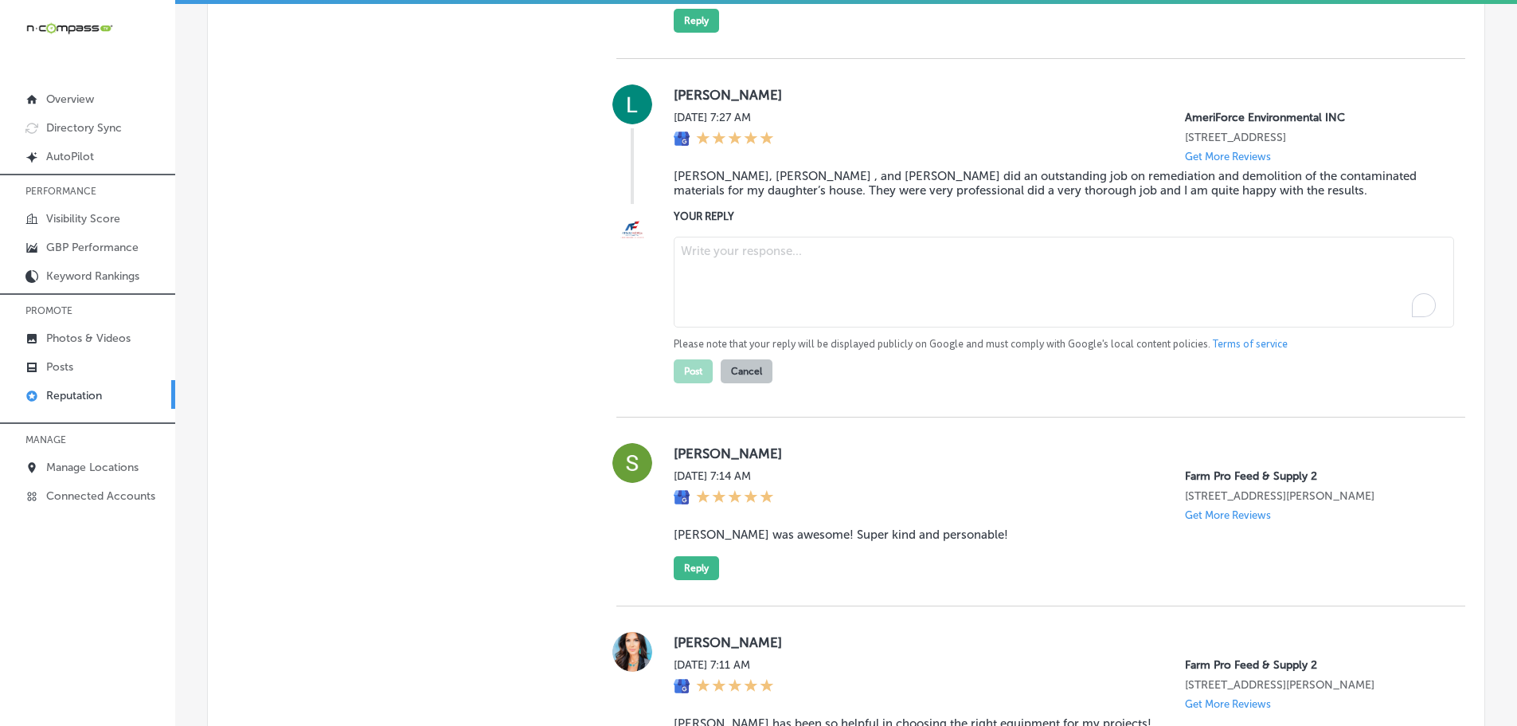
paste textarea "Thank you for the fantastic feedback! We’re so glad [PERSON_NAME], [PERSON_NAME…"
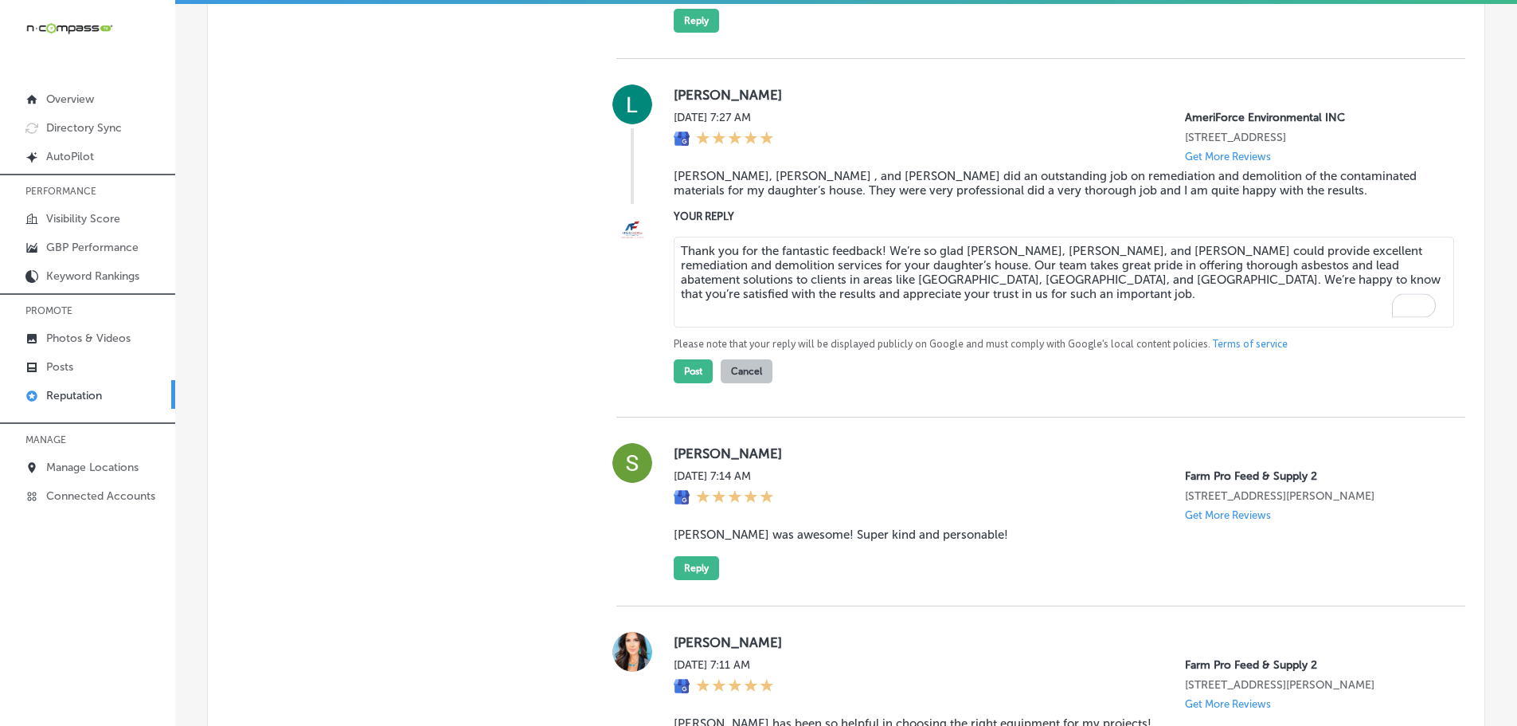
click at [878, 327] on textarea "Thank you for the fantastic feedback! We’re so glad [PERSON_NAME], [PERSON_NAME…" at bounding box center [1064, 282] width 781 height 91
type textarea "Thank you for the fantastic feedback, [PERSON_NAME]! We’re so glad [PERSON_NAME…"
click at [680, 383] on button "Post" at bounding box center [693, 371] width 39 height 24
type textarea "x"
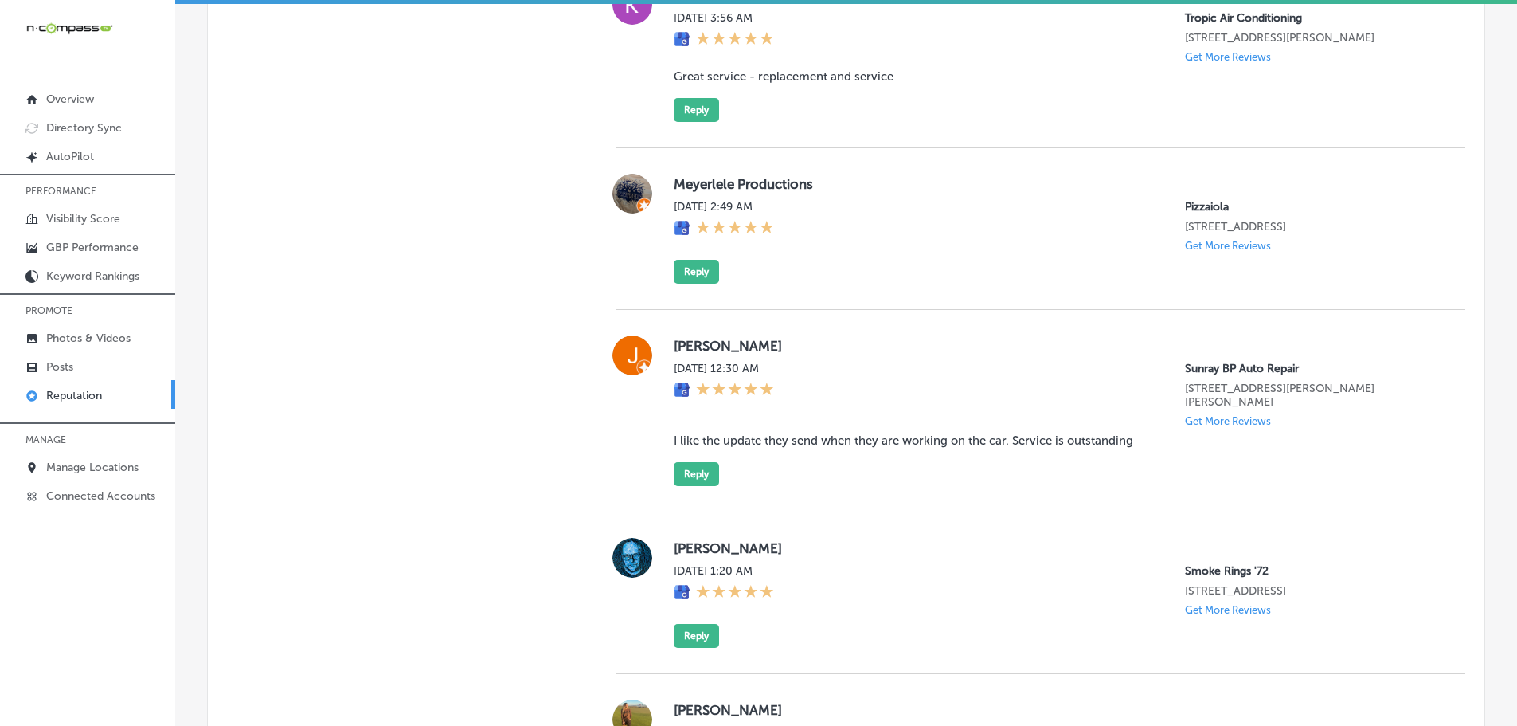
scroll to position [3208, 0]
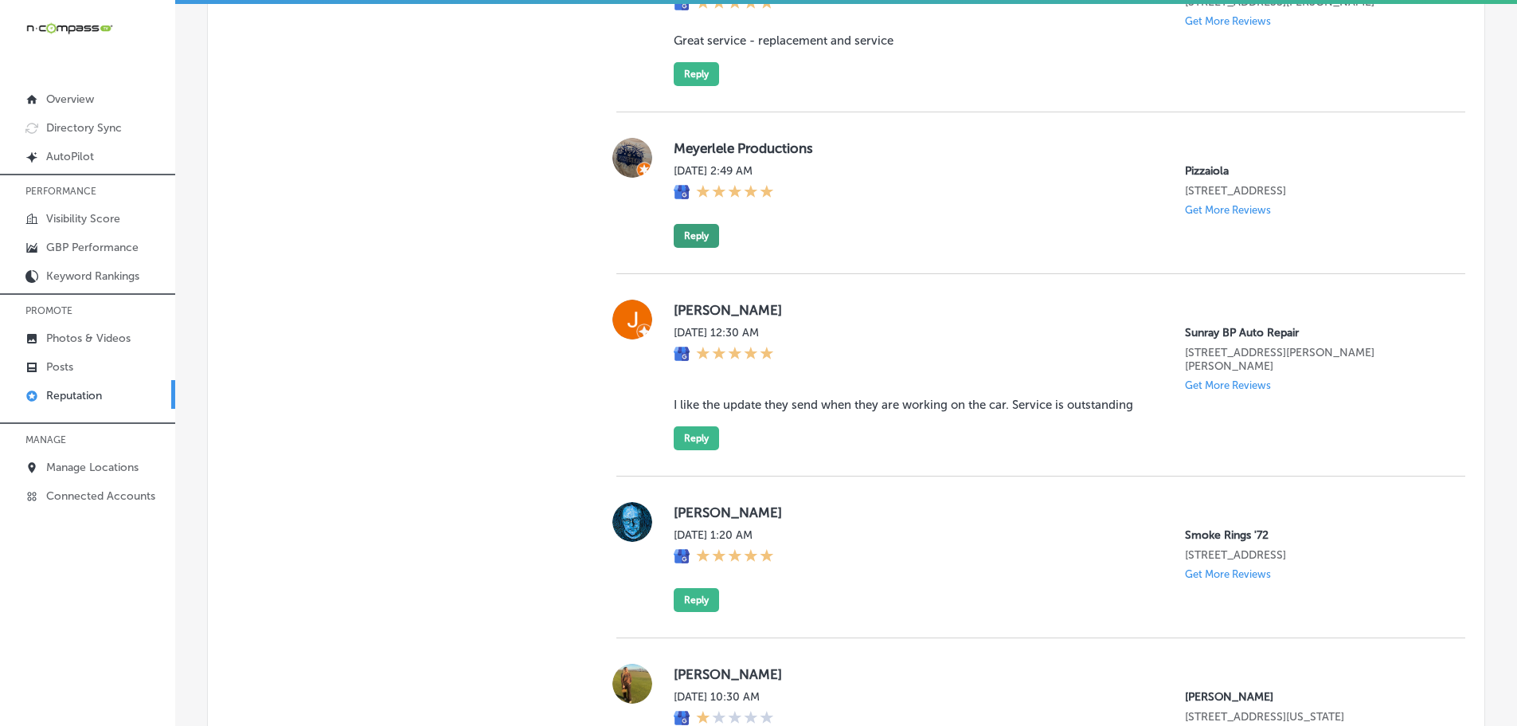
click at [698, 248] on button "Reply" at bounding box center [696, 236] width 45 height 24
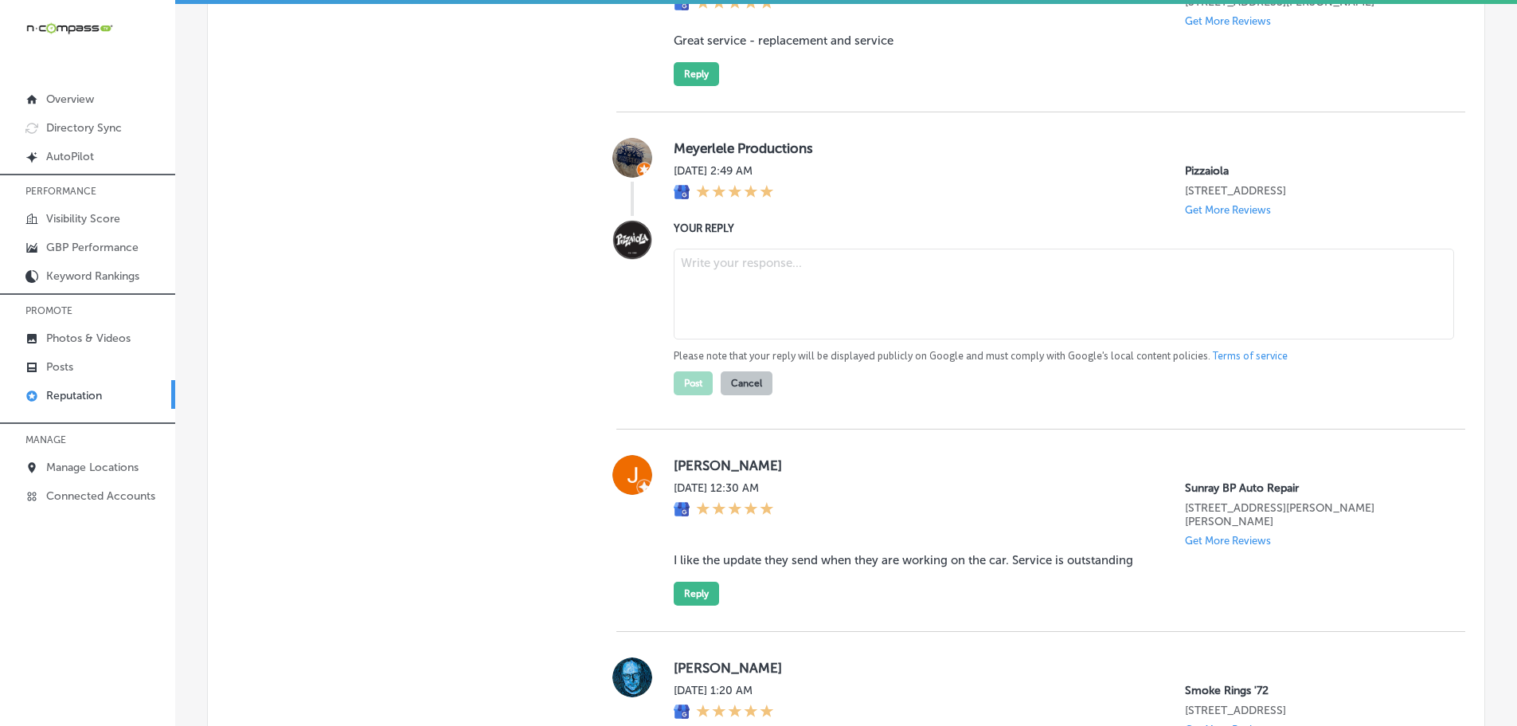
click at [743, 339] on textarea at bounding box center [1064, 293] width 781 height 91
paste textarea "Thank you so much for the fantastic 5-star review! We’re delighted you enjoyed …"
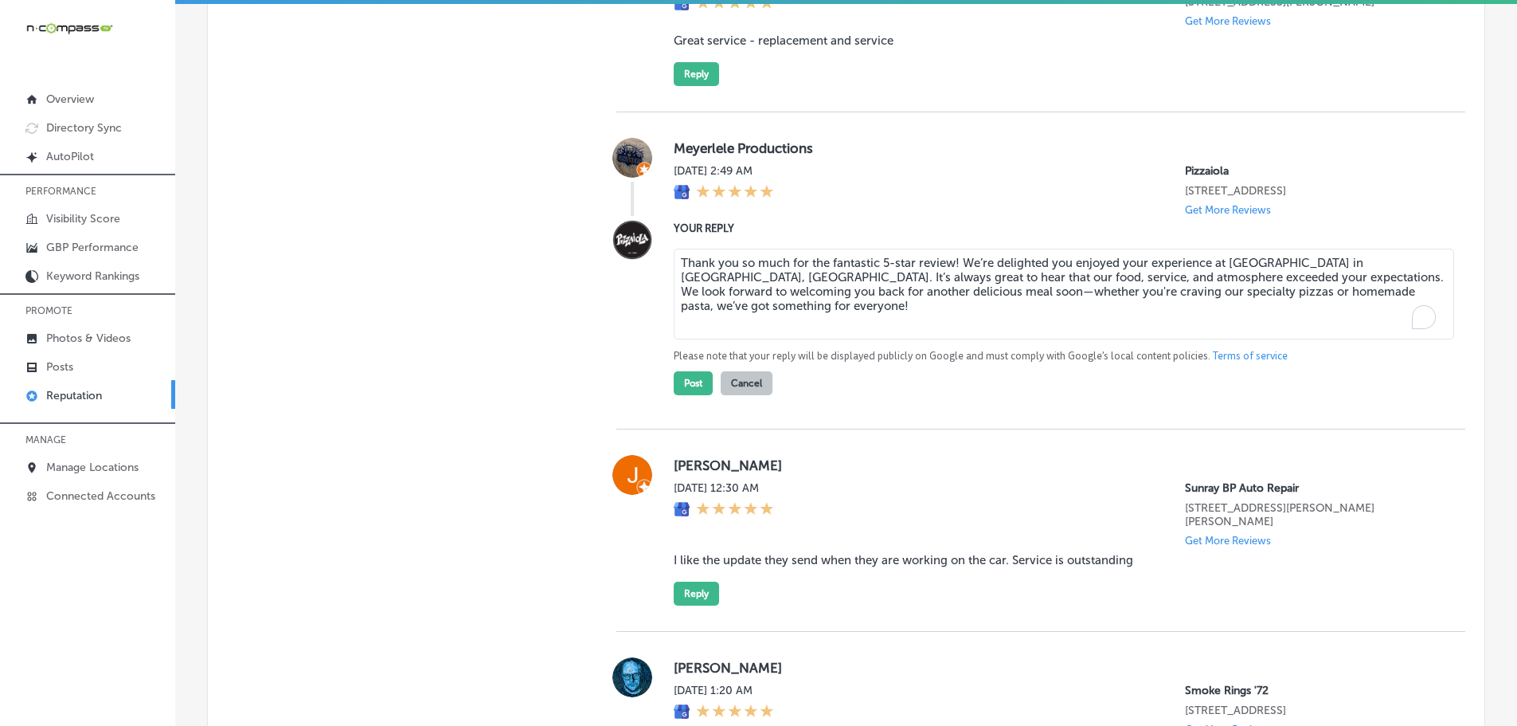
drag, startPoint x: 828, startPoint y: 356, endPoint x: 952, endPoint y: 359, distance: 124.3
click at [952, 339] on textarea "Thank you so much for the fantastic 5-star review! We’re delighted you enjoyed …" at bounding box center [1064, 293] width 781 height 91
type textarea "Thank you so much for the 5 stars! We’re delighted you enjoyed your experience …"
click at [689, 395] on button "Post" at bounding box center [693, 383] width 39 height 24
type textarea "x"
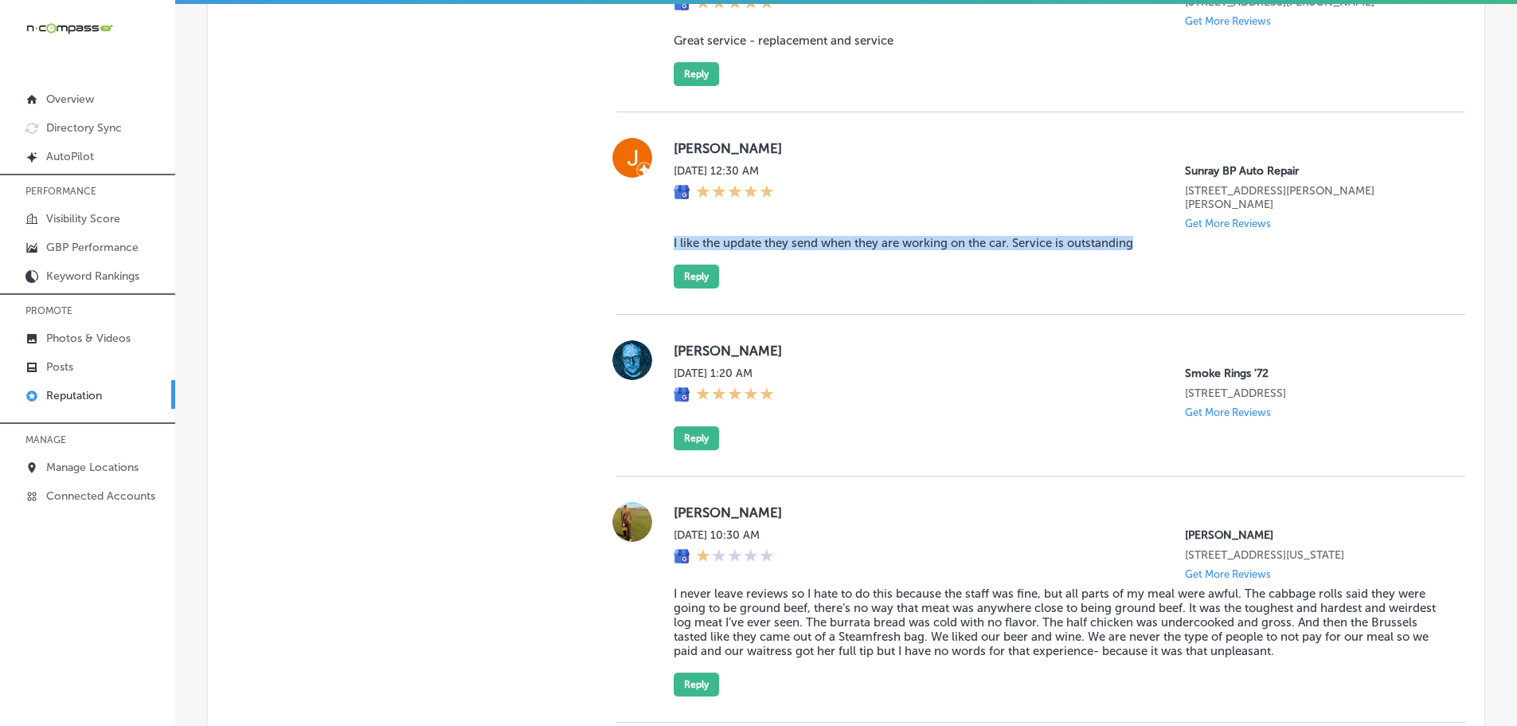
drag, startPoint x: 667, startPoint y: 325, endPoint x: 1146, endPoint y: 319, distance: 478.7
click at [1146, 288] on div "[PERSON_NAME] [DATE] 12:30 AM Sunray BP Auto Repair [STREET_ADDRESS][PERSON_NAM…" at bounding box center [1040, 213] width 849 height 151
copy blockquote "I like the update they send when they are working on the car. Service is outsta…"
click at [695, 288] on button "Reply" at bounding box center [696, 276] width 45 height 24
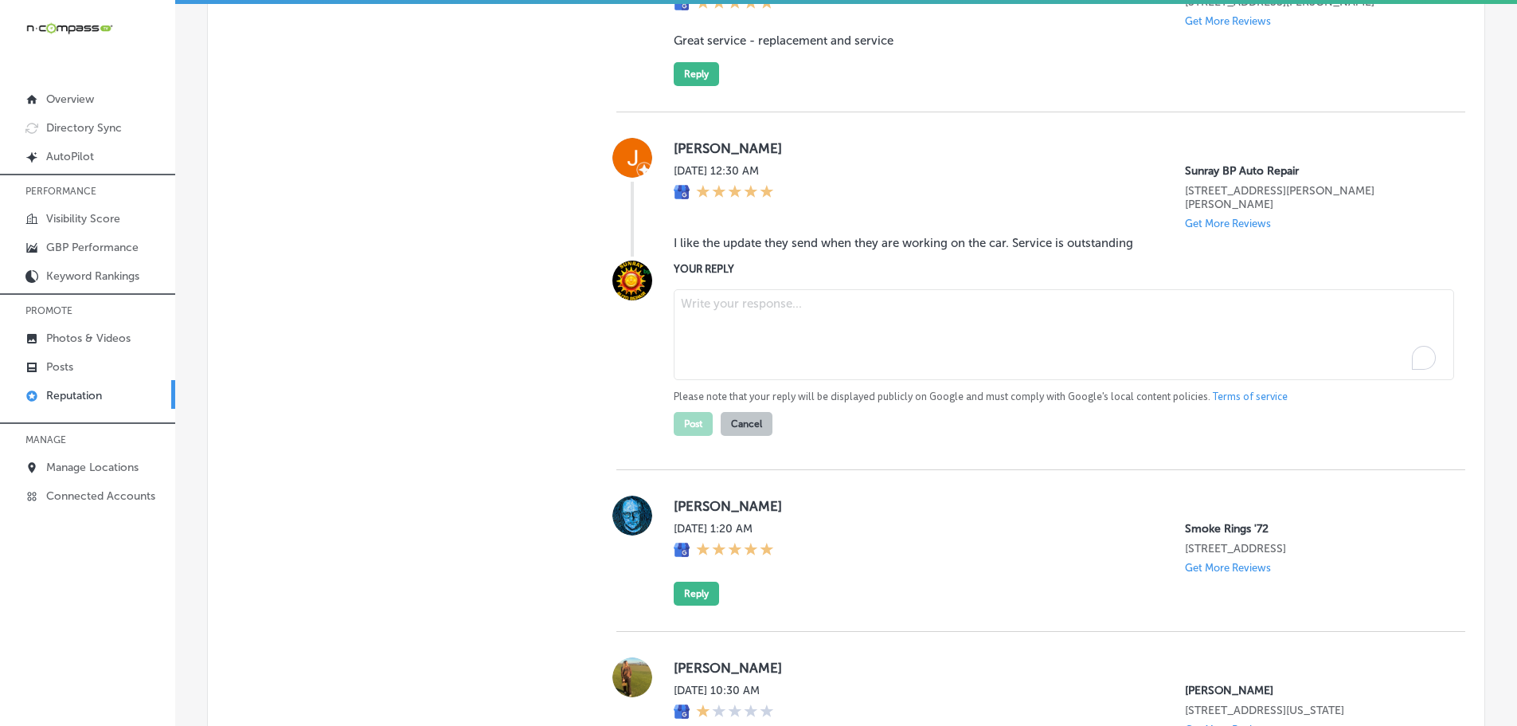
click at [788, 380] on textarea "To enrich screen reader interactions, please activate Accessibility in Grammarl…" at bounding box center [1064, 334] width 781 height 91
paste textarea "Thank you for the great review! We’re so glad you appreciate the updates we pro…"
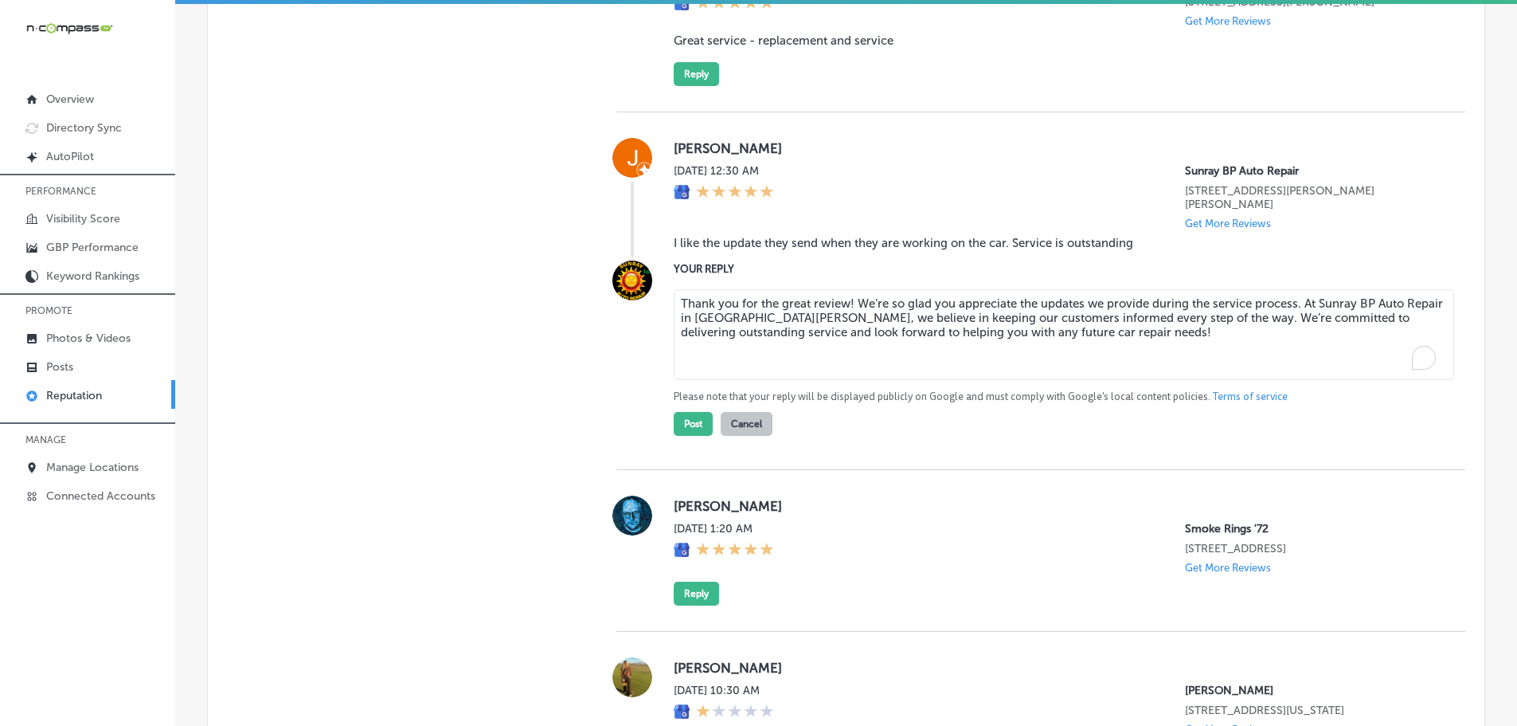
click at [847, 380] on textarea "Thank you for the great review! We’re so glad you appreciate the updates we pro…" at bounding box center [1064, 334] width 781 height 91
type textarea "Thank you for the great review, [PERSON_NAME]! We’re so glad you appreciate the…"
click at [686, 436] on button "Post" at bounding box center [693, 424] width 39 height 24
type textarea "x"
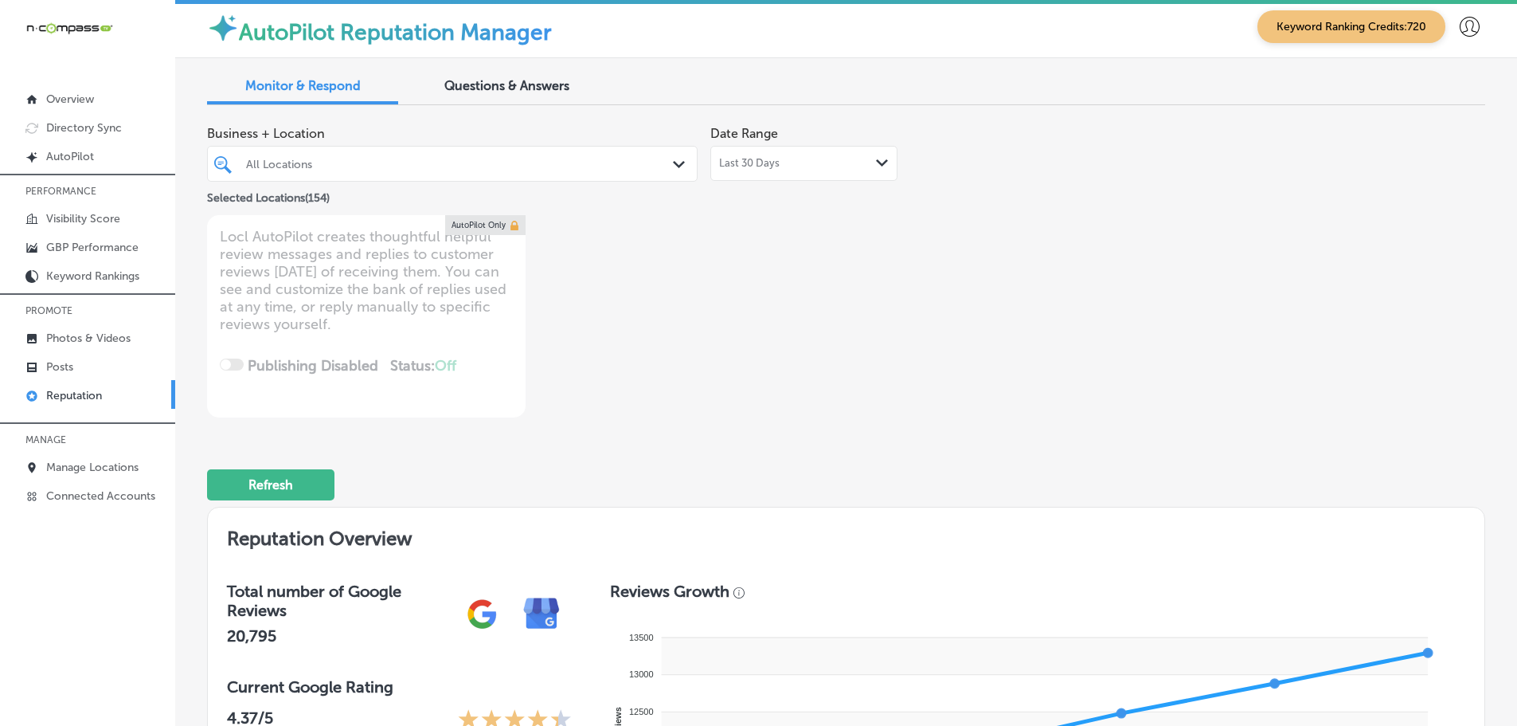
scroll to position [0, 0]
